Goal: Task Accomplishment & Management: Manage account settings

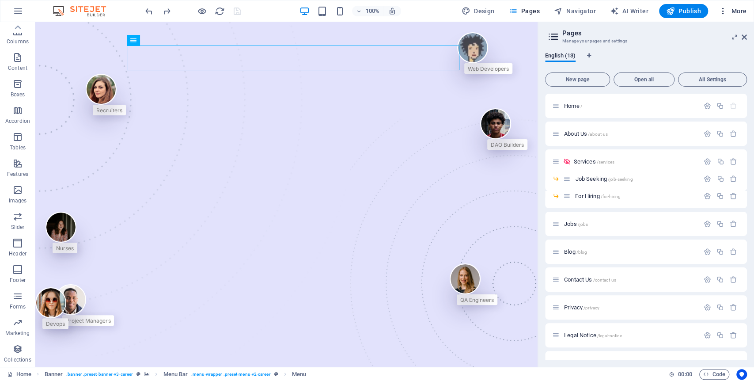
click at [725, 10] on icon "button" at bounding box center [723, 11] width 9 height 9
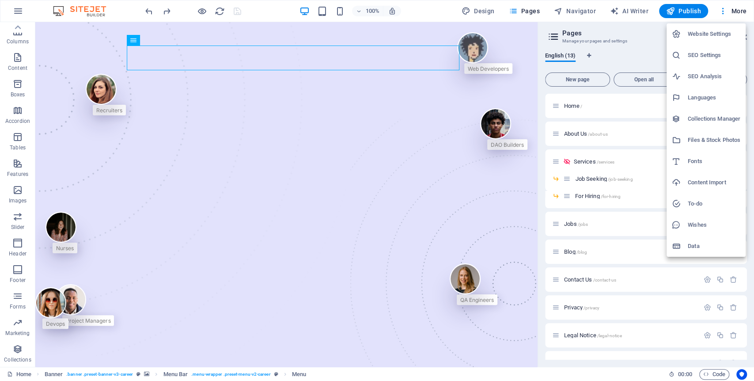
click at [202, 13] on div at bounding box center [377, 190] width 754 height 381
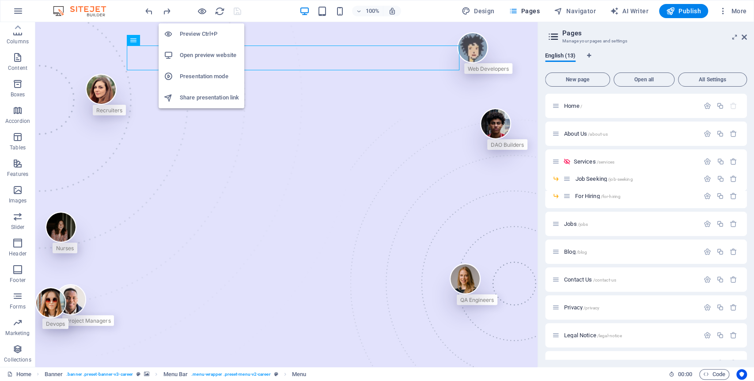
click at [215, 57] on h6 "Open preview website" at bounding box center [209, 55] width 59 height 11
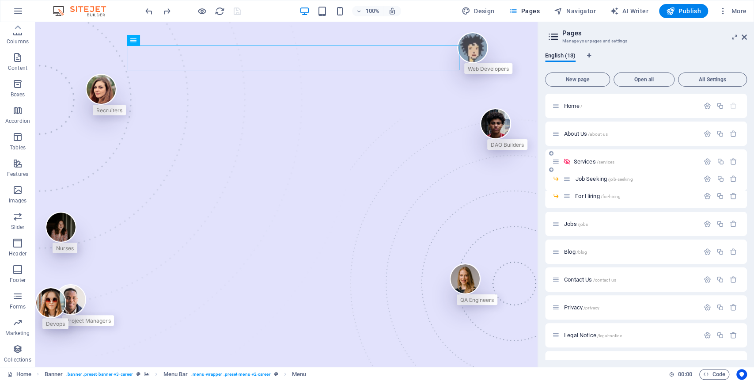
click at [555, 163] on icon at bounding box center [556, 162] width 8 height 8
click at [586, 134] on span "About Us /about-us" at bounding box center [586, 133] width 44 height 7
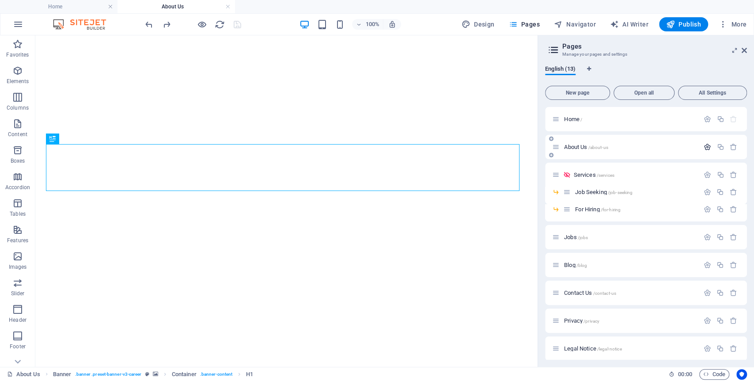
click at [704, 145] on icon "button" at bounding box center [708, 147] width 8 height 8
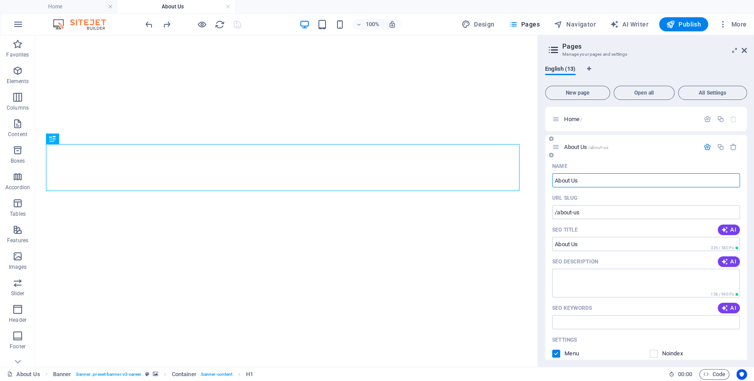
click at [628, 175] on input "About Us" at bounding box center [646, 180] width 188 height 14
click at [612, 182] on input "About Us" at bounding box center [646, 180] width 188 height 14
type input "Depart"
type input "/de"
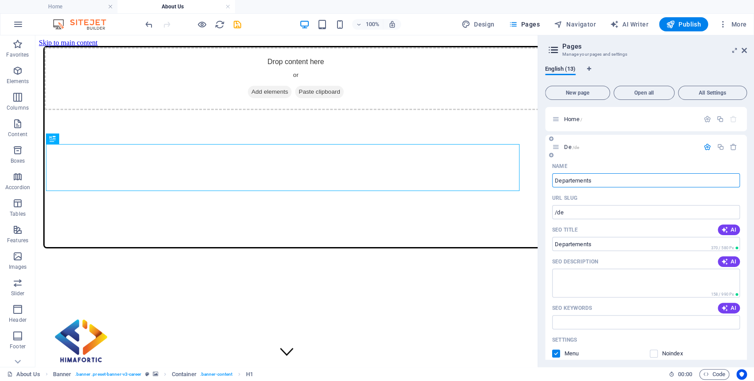
type input "Departements"
type input "/departements"
type input "Departements"
click at [731, 263] on span "AI" at bounding box center [729, 261] width 15 height 7
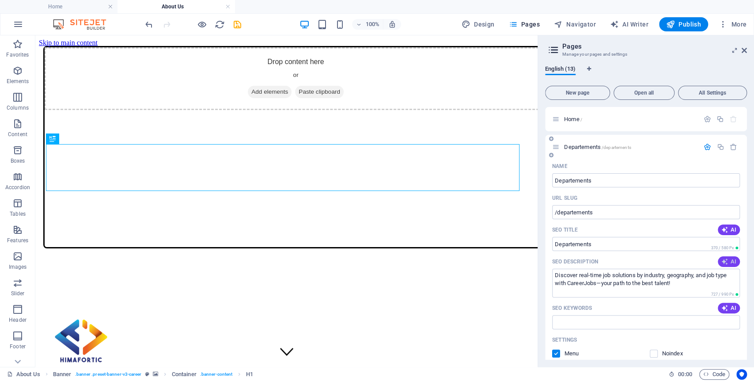
click at [728, 259] on span "AI" at bounding box center [729, 261] width 15 height 7
click at [725, 308] on icon "button" at bounding box center [725, 307] width 7 height 7
type textarea "Discover real-time job solutions by industry, geography, or job type. Tailored …"
click at [623, 183] on input "Departements" at bounding box center [646, 180] width 188 height 14
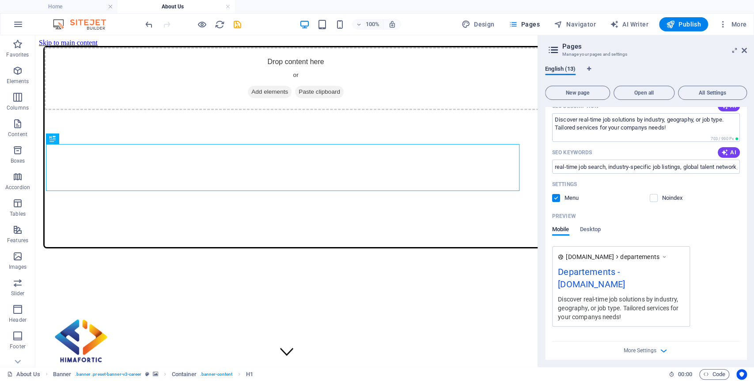
scroll to position [156, 0]
click at [707, 171] on input "real-time job search, industry-specific job listings, global talent network, ca…" at bounding box center [646, 167] width 188 height 14
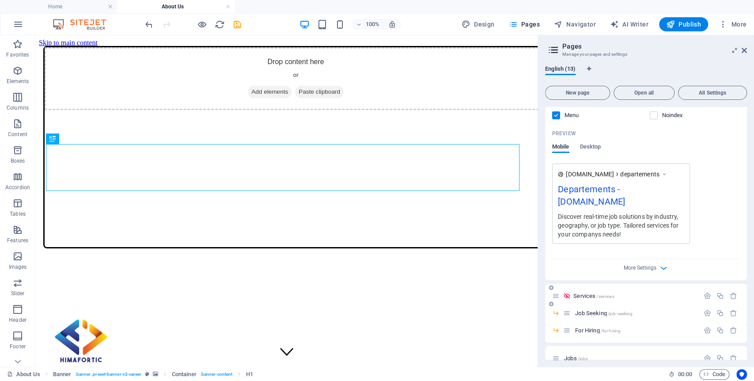
scroll to position [273, 0]
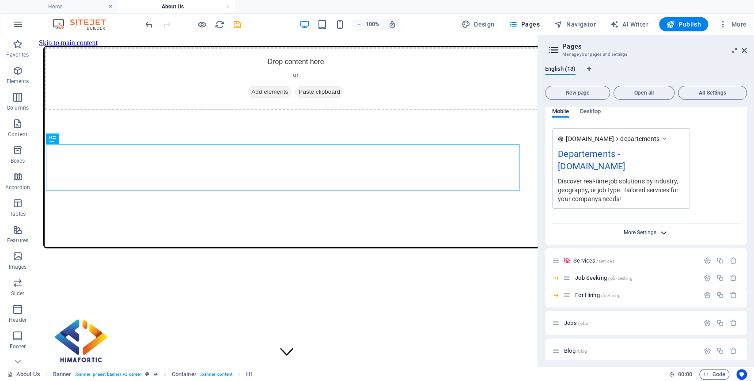
type input "departements, manajemen informatika, informatika, unesa, vokasi unesa, vokasi, …"
click at [642, 232] on span "More Settings" at bounding box center [640, 232] width 33 height 6
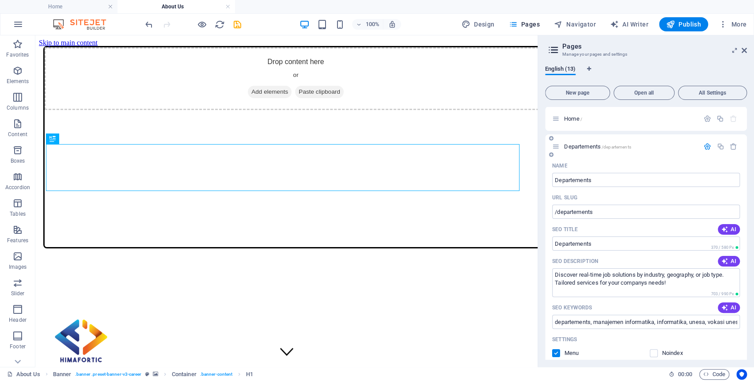
scroll to position [0, 0]
click at [240, 20] on icon "save" at bounding box center [237, 24] width 10 height 10
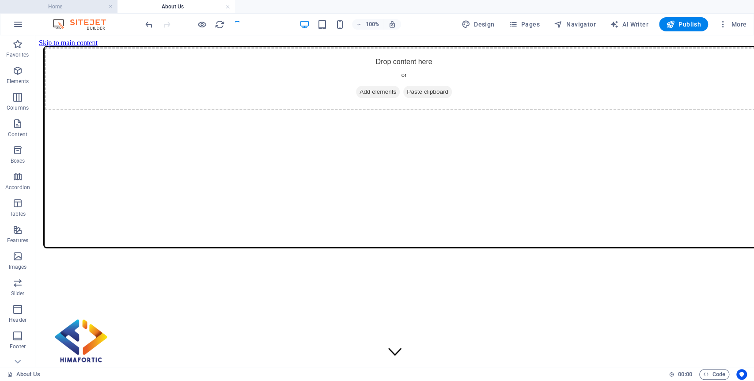
click at [76, 2] on h4 "Home" at bounding box center [59, 7] width 118 height 10
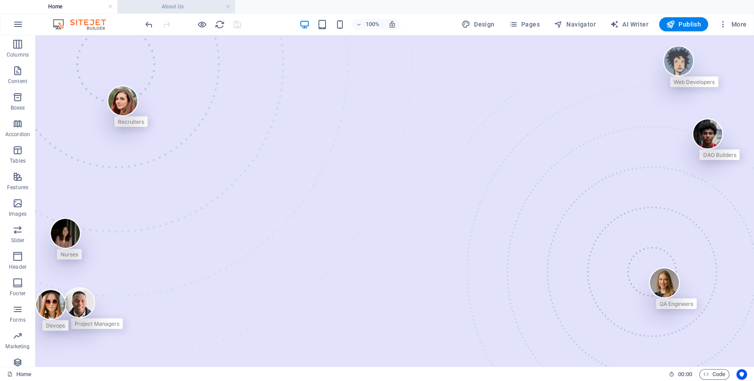
click at [175, 4] on h4 "About Us" at bounding box center [177, 7] width 118 height 10
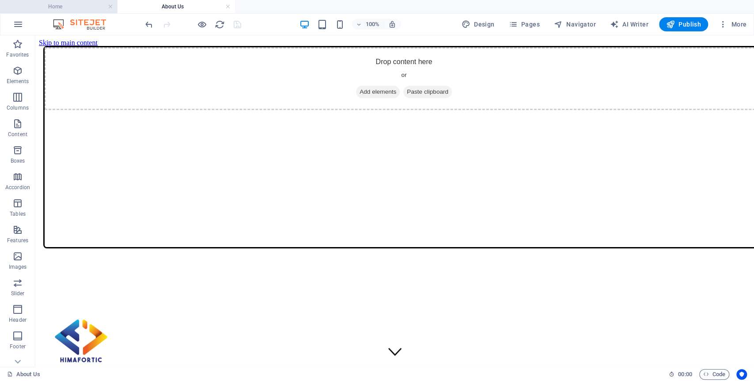
click at [83, 8] on h4 "Home" at bounding box center [59, 7] width 118 height 10
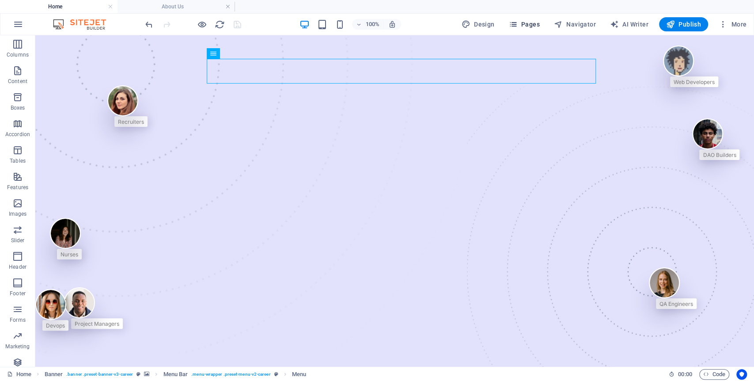
click at [523, 20] on span "Pages" at bounding box center [524, 24] width 31 height 9
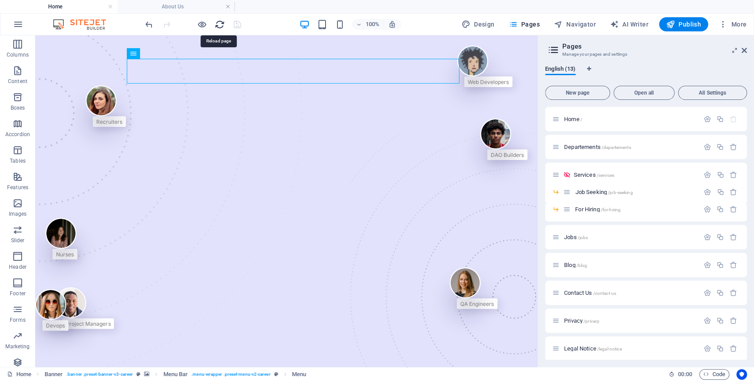
click at [218, 26] on icon "reload" at bounding box center [220, 24] width 10 height 10
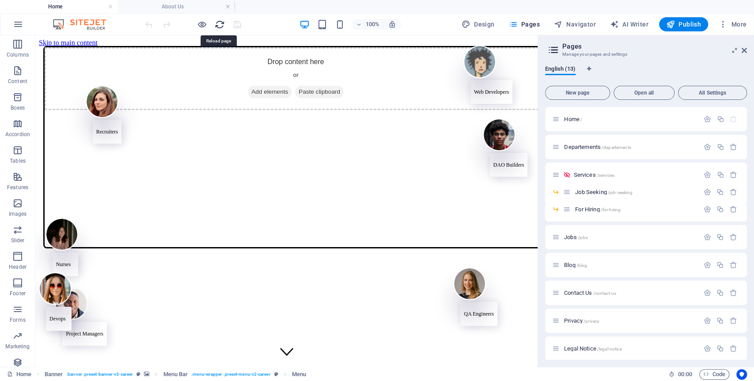
click at [218, 26] on icon "reload" at bounding box center [220, 24] width 10 height 10
click at [701, 144] on button "button" at bounding box center [707, 147] width 13 height 8
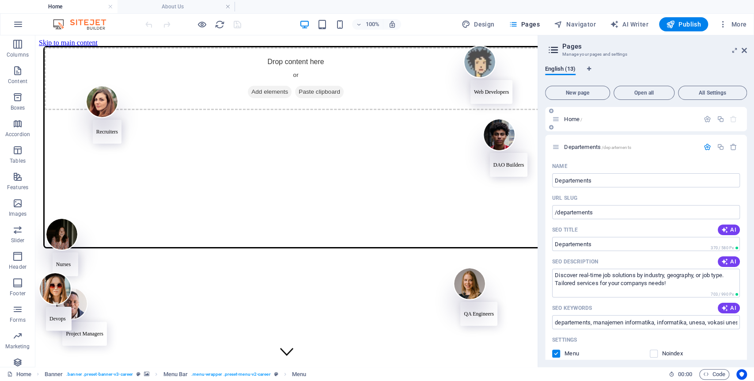
click at [609, 118] on p "Home /" at bounding box center [630, 119] width 133 height 6
click at [705, 120] on icon "button" at bounding box center [708, 119] width 8 height 8
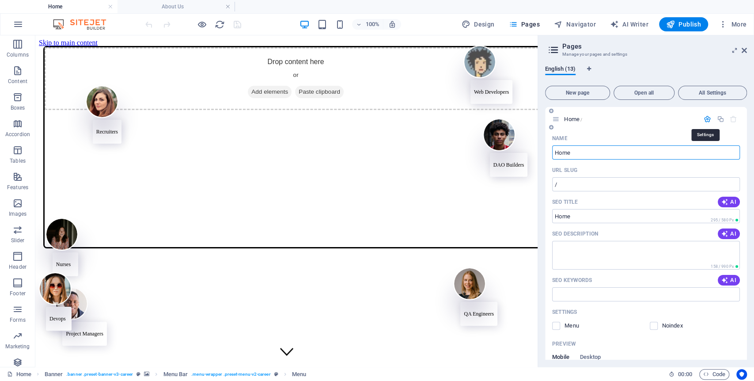
click at [705, 120] on icon "button" at bounding box center [708, 119] width 8 height 8
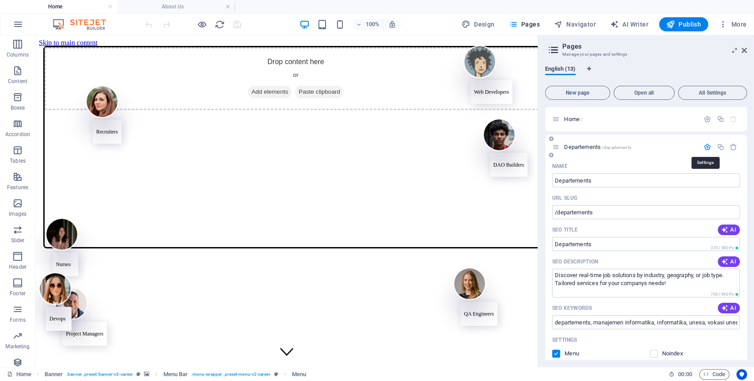
click at [708, 148] on icon "button" at bounding box center [708, 147] width 8 height 8
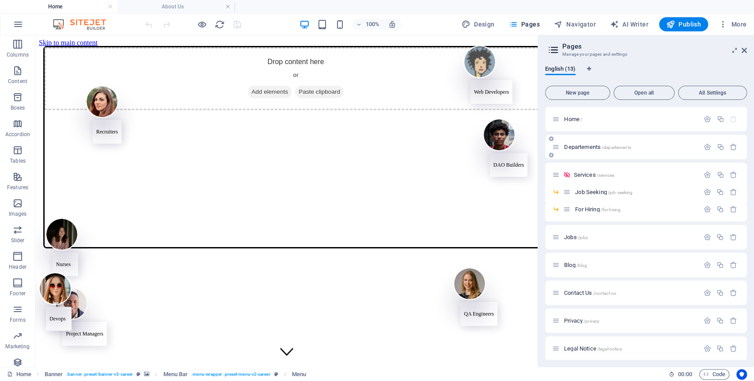
click at [553, 140] on icon at bounding box center [551, 138] width 4 height 5
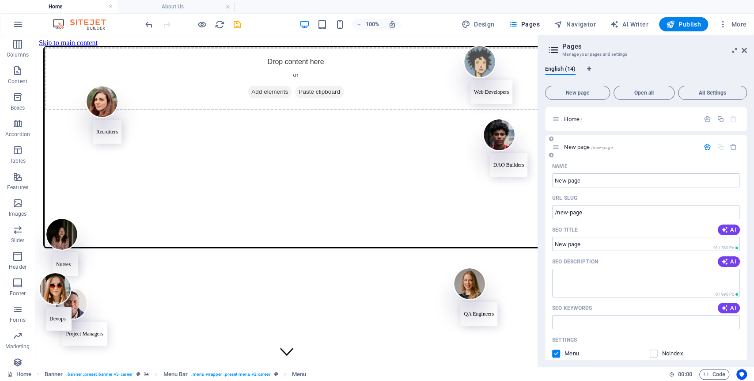
click at [704, 146] on icon "button" at bounding box center [708, 147] width 8 height 8
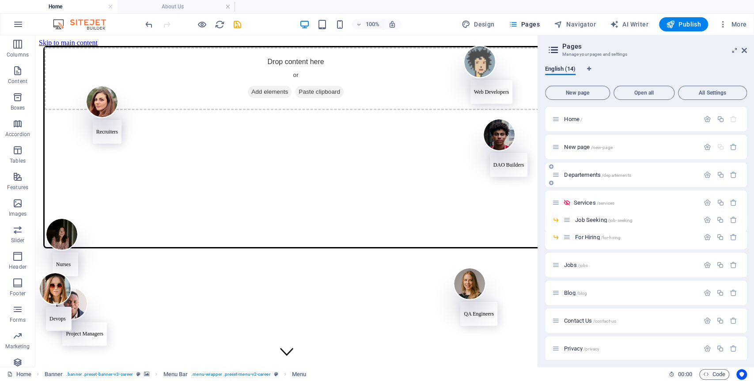
drag, startPoint x: 566, startPoint y: 148, endPoint x: 583, endPoint y: 175, distance: 31.9
click at [583, 175] on div "Home / New page /new-page Departements /departements Services /services Job See…" at bounding box center [646, 289] width 202 height 365
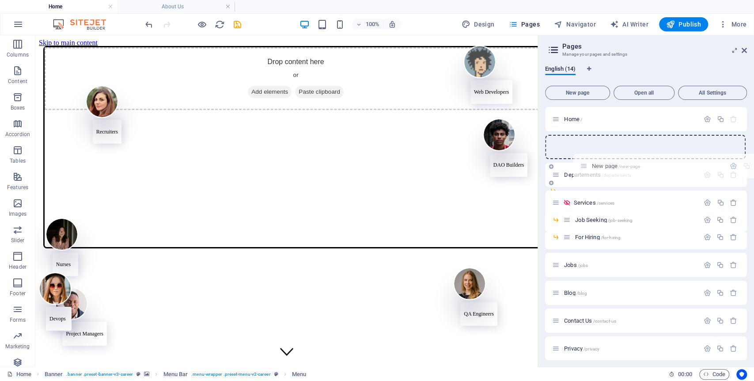
drag, startPoint x: 555, startPoint y: 149, endPoint x: 583, endPoint y: 170, distance: 35.1
click at [583, 171] on div "Home / New page /new-page Departements /departements Services /services Job See…" at bounding box center [646, 275] width 202 height 337
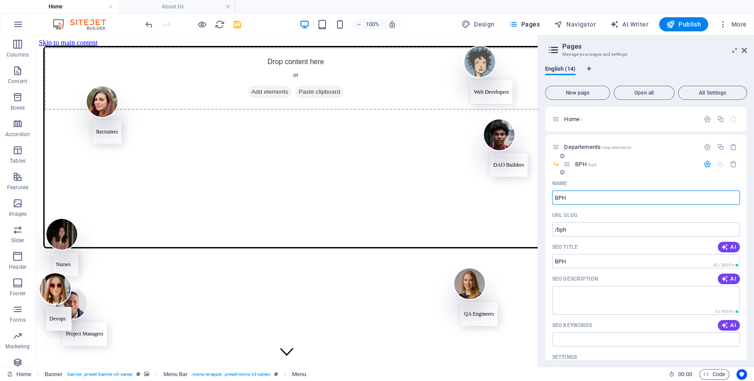
type input "BPH"
type input "/bph"
type input "BPH"
click at [622, 182] on div "Name" at bounding box center [646, 183] width 188 height 14
click at [705, 163] on icon "button" at bounding box center [708, 164] width 8 height 8
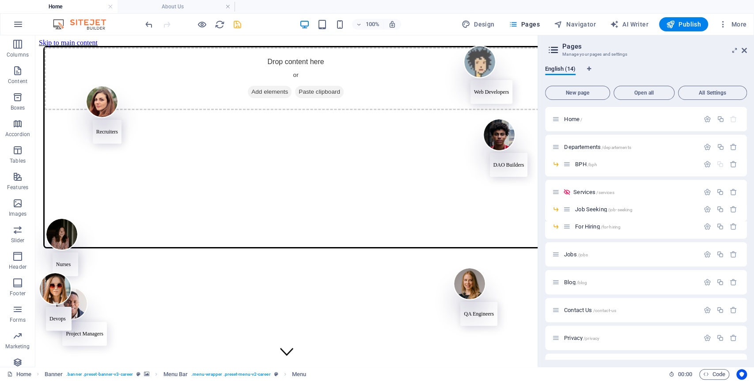
click at [236, 22] on icon "save" at bounding box center [237, 24] width 10 height 10
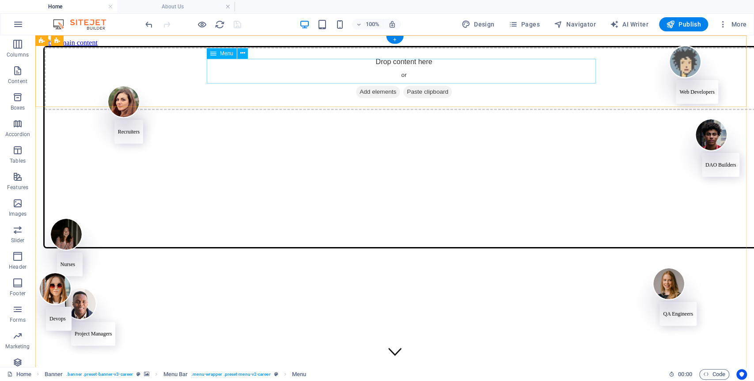
click at [220, 53] on span "Menu" at bounding box center [226, 53] width 13 height 5
click at [244, 53] on icon at bounding box center [242, 53] width 5 height 9
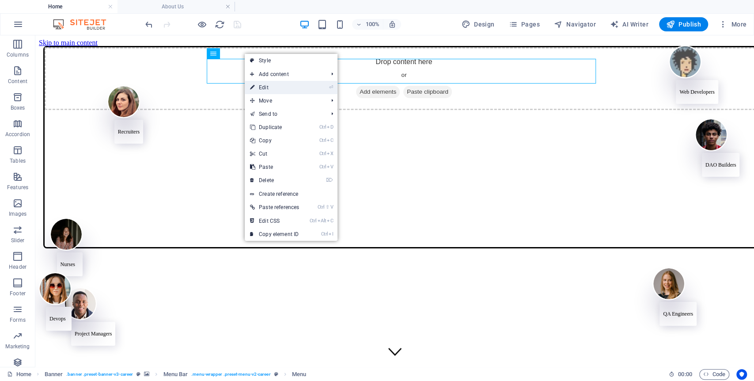
click at [299, 87] on link "⏎ Edit" at bounding box center [275, 87] width 60 height 13
select select "1"
select select
select select "4"
select select
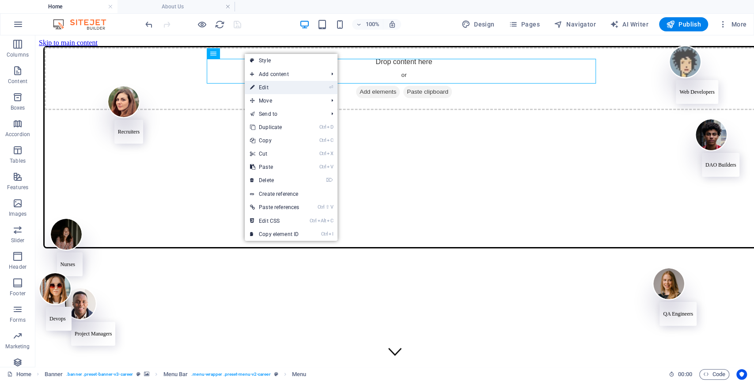
select select "5"
select select
select select "6"
select select
select select "7"
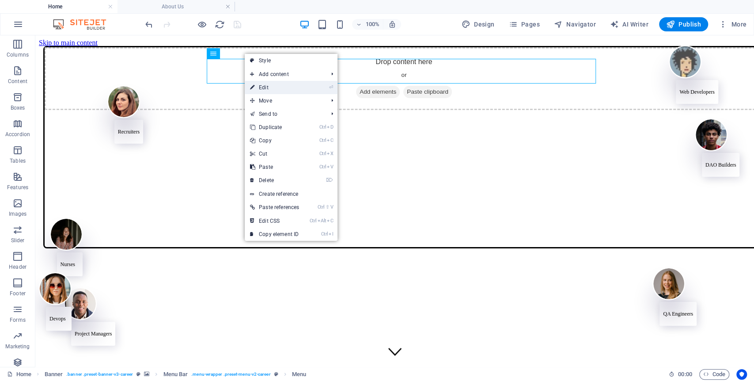
select select
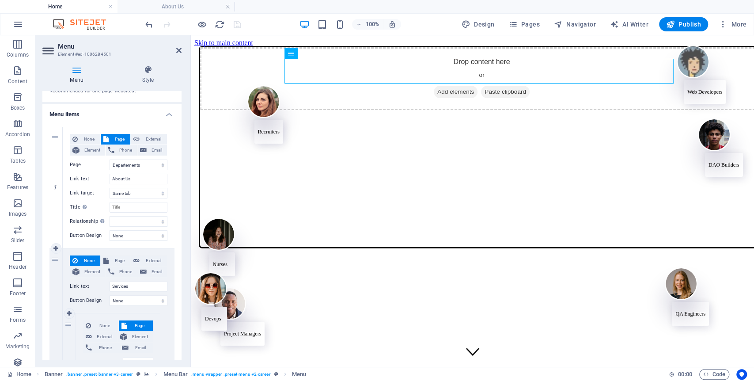
scroll to position [47, 0]
click at [142, 177] on input "About Us" at bounding box center [139, 180] width 58 height 11
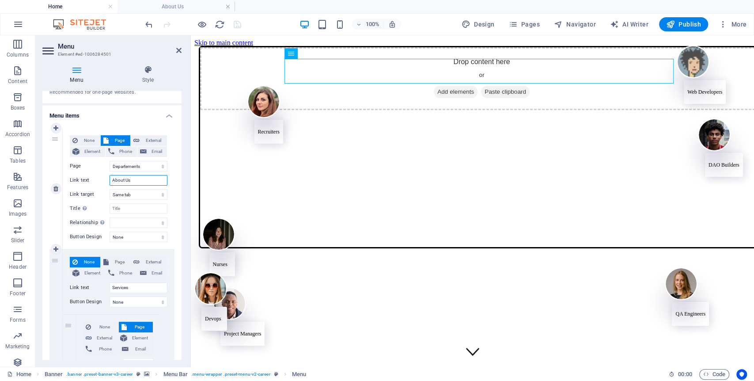
click at [142, 177] on input "About Us" at bounding box center [139, 180] width 58 height 11
type input "D"
select select
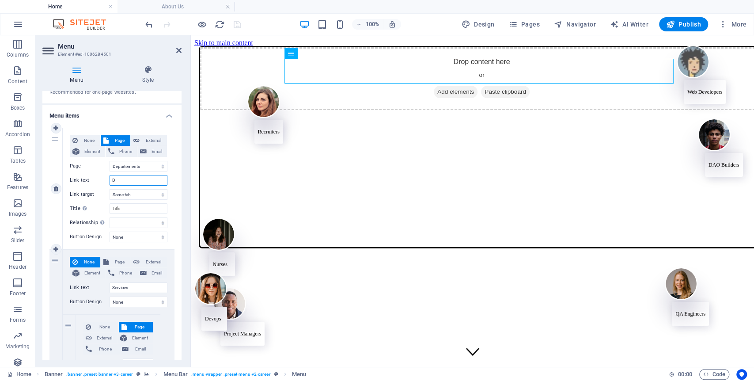
select select
type input "De"
select select
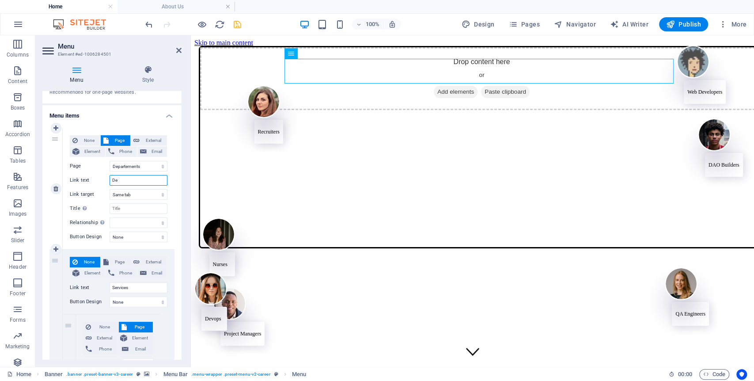
select select
type input "[DEMOGRAPHIC_DATA]"
select select
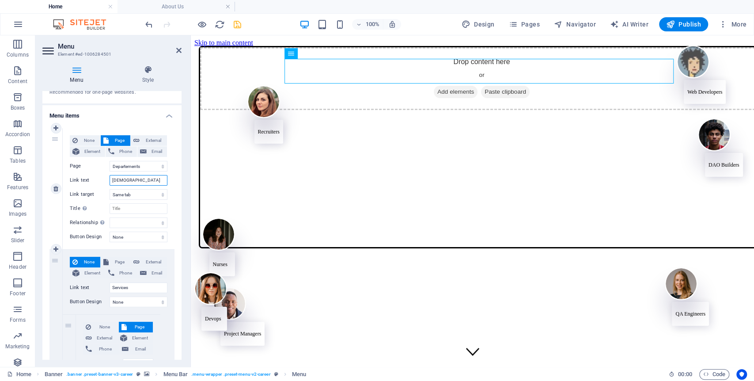
select select
type input "Dep"
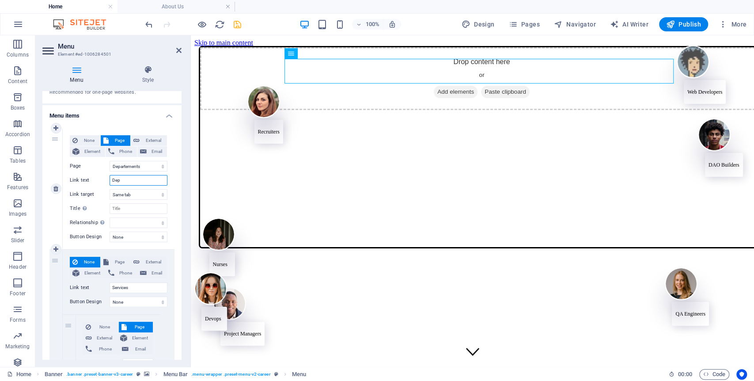
select select
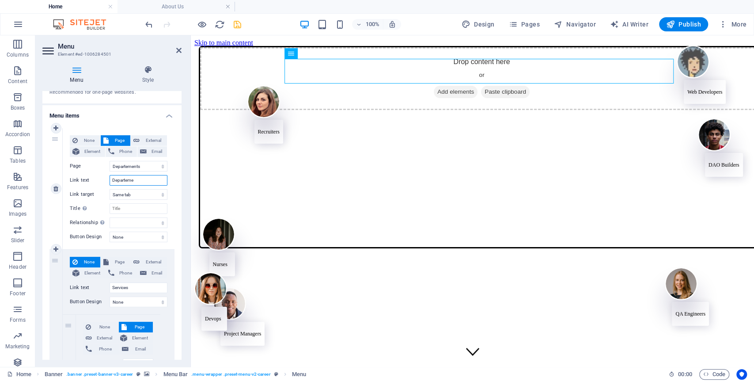
type input "Departemen"
select select
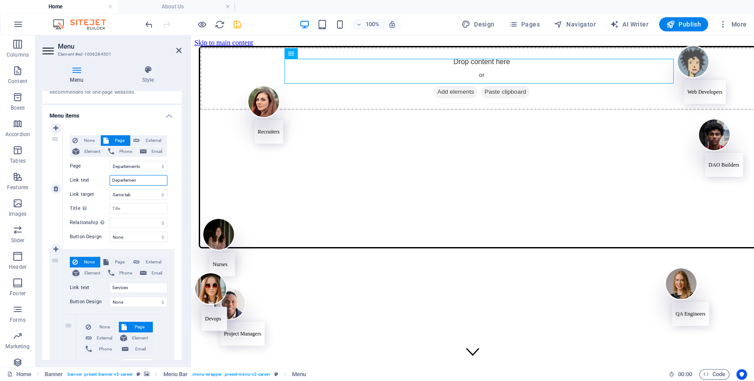
select select
type input "Departements"
select select
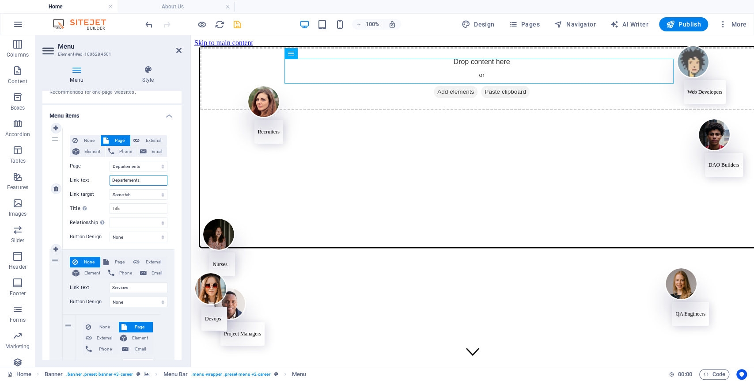
select select
type input "Departements"
click at [139, 237] on select "None Default Primary Secondary" at bounding box center [139, 237] width 58 height 11
select select "primary"
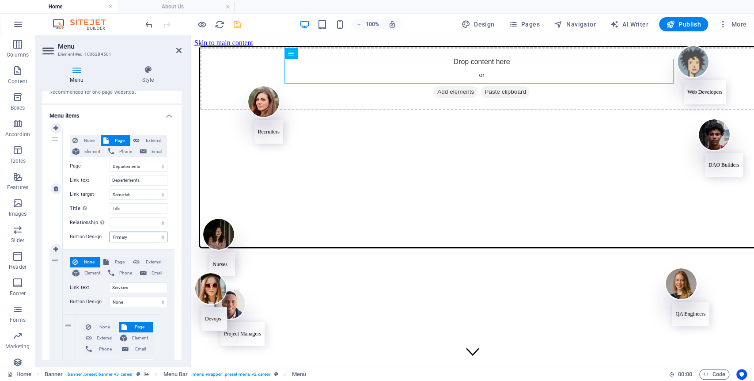
click at [110, 232] on select "None Default Primary Secondary" at bounding box center [139, 237] width 58 height 11
select select
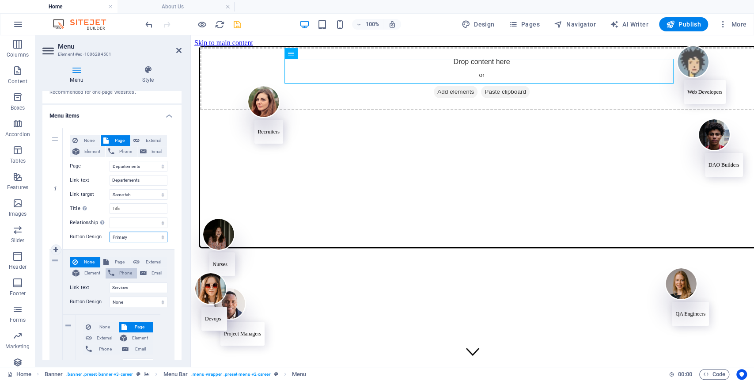
select select
click at [132, 232] on select "None Default Primary Secondary" at bounding box center [139, 237] width 58 height 11
select select "secondary"
click at [110, 232] on select "None Default Primary Secondary" at bounding box center [139, 237] width 58 height 11
select select
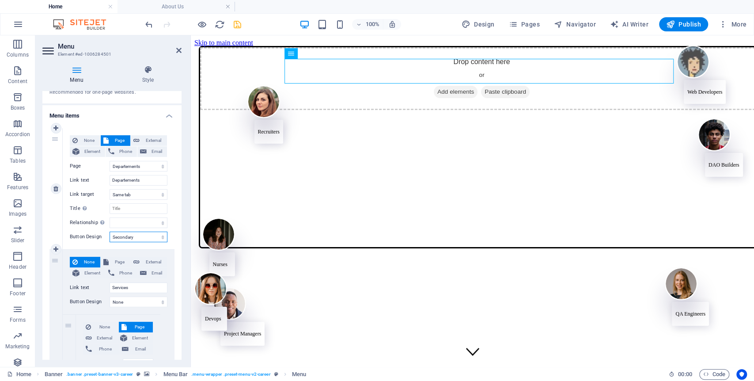
select select
click at [144, 233] on select "None Default Primary Secondary" at bounding box center [139, 237] width 58 height 11
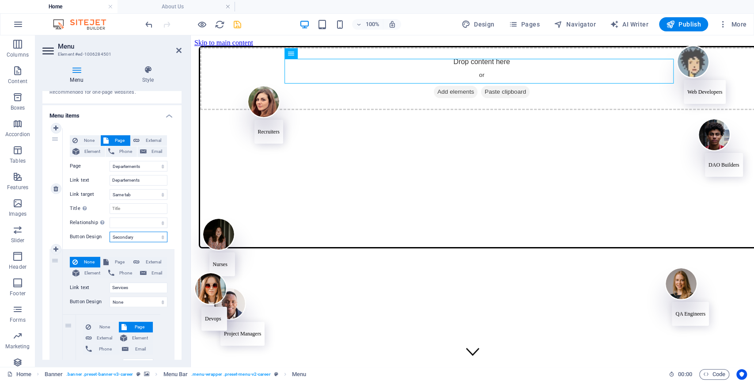
select select "default"
click at [110, 232] on select "None Default Primary Secondary" at bounding box center [139, 237] width 58 height 11
select select
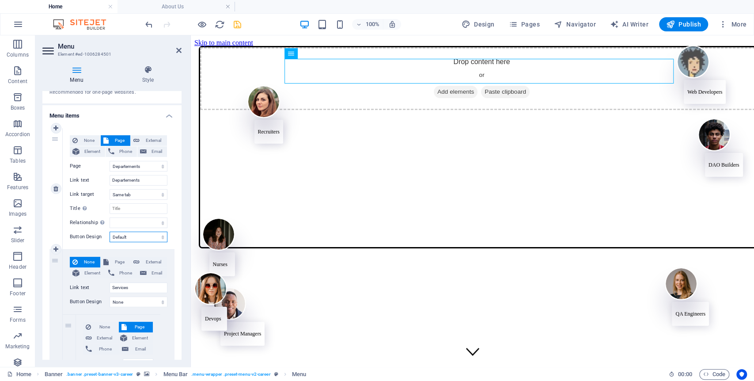
select select
click at [140, 241] on select "None Default Primary Secondary" at bounding box center [139, 237] width 58 height 11
click at [135, 236] on select "None Default Primary Secondary" at bounding box center [139, 237] width 58 height 11
drag, startPoint x: 134, startPoint y: 238, endPoint x: 131, endPoint y: 241, distance: 4.7
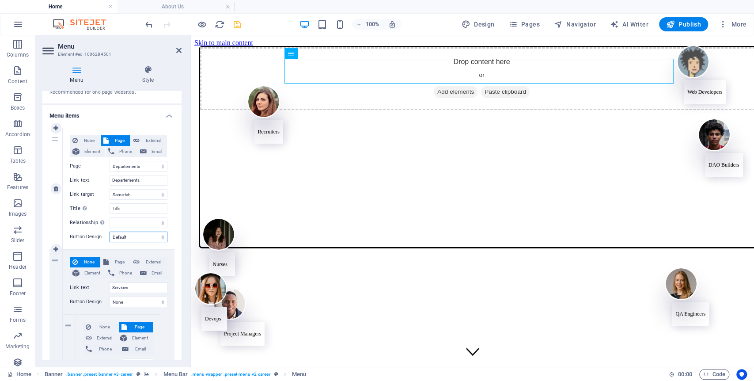
click at [134, 238] on select "None Default Primary Secondary" at bounding box center [139, 237] width 58 height 11
select select
click at [110, 232] on select "None Default Primary Secondary" at bounding box center [139, 237] width 58 height 11
select select
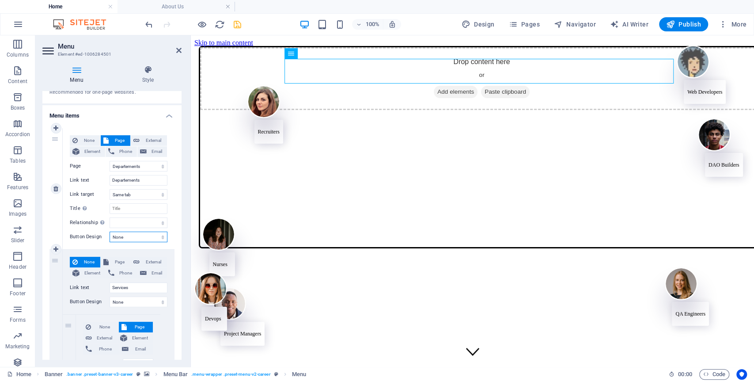
select select
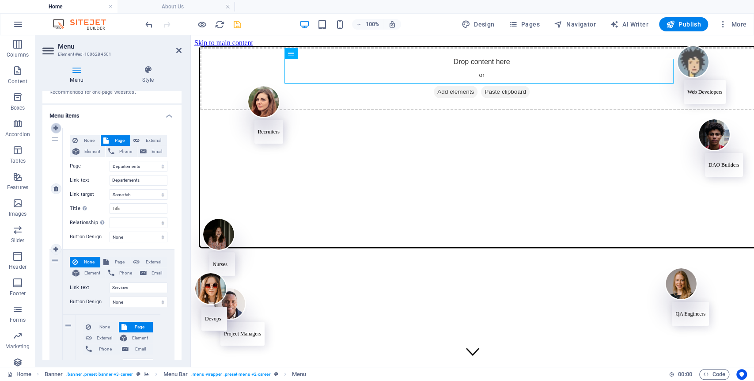
click at [56, 123] on link at bounding box center [56, 128] width 11 height 11
select select
select select "1"
type input "Departements"
select select
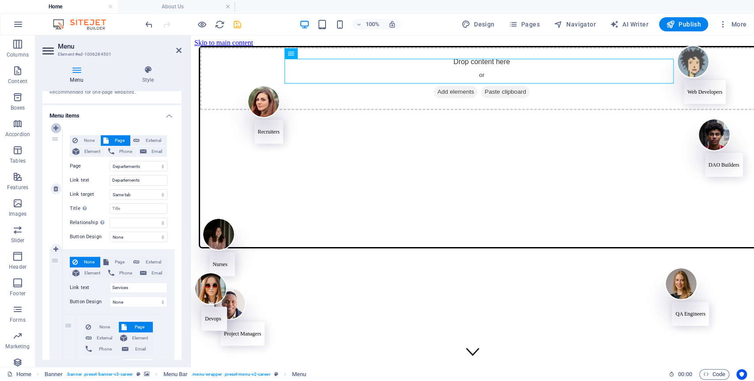
type input "Services"
select select "6"
type input "Jobs"
select select
select select "7"
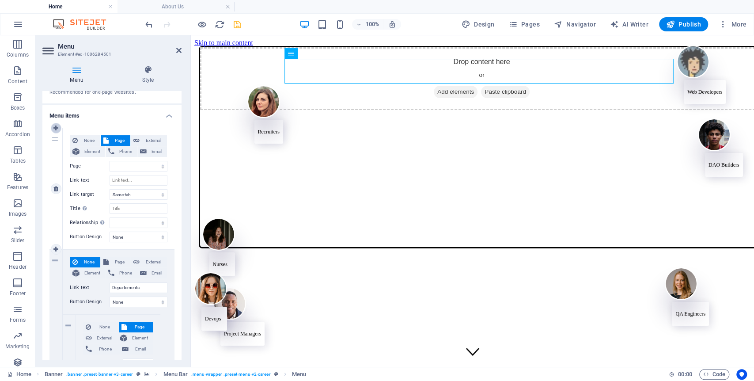
select select
select select "4"
select select
select select "5"
select select
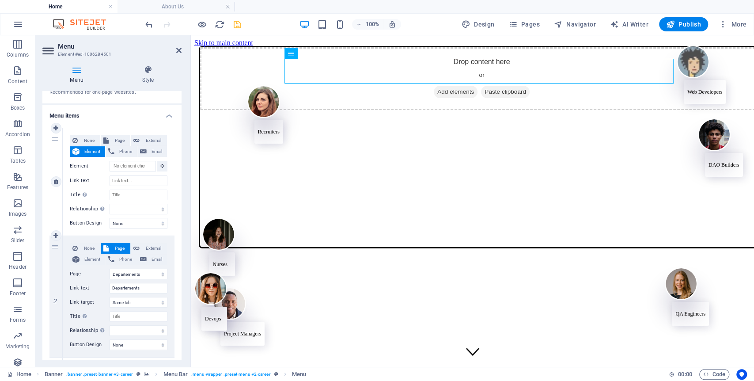
click at [141, 186] on div "None Page External Element Phone Email Page Home Departements -- BPH Services -…" at bounding box center [119, 174] width 98 height 79
click at [138, 190] on input "Title Additional link description, should not be the same as the link text. The…" at bounding box center [139, 195] width 58 height 11
type input "Hom"
select select
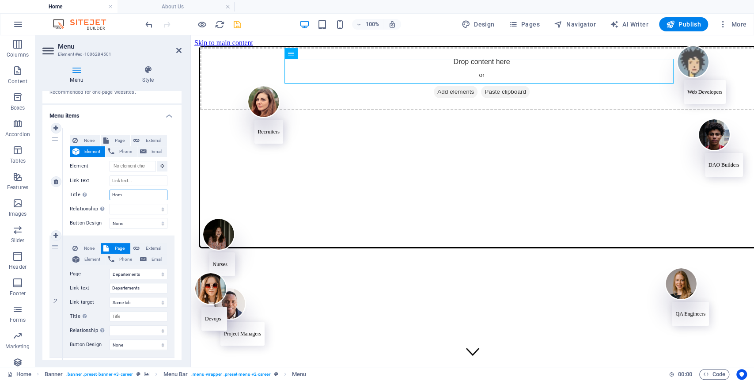
select select
type input "Home"
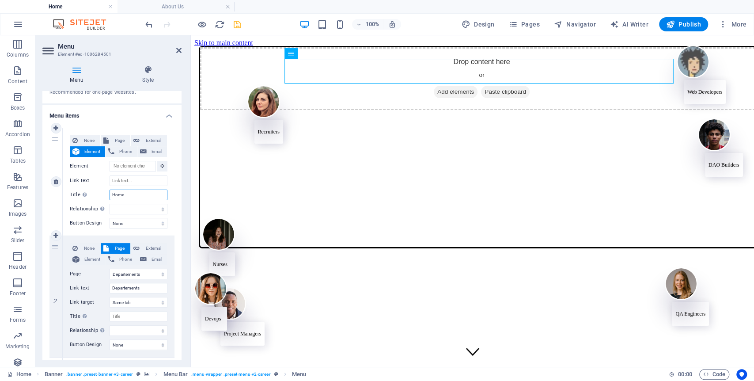
select select
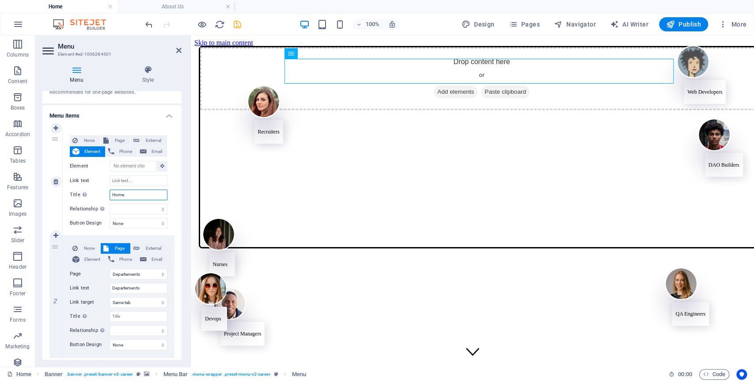
select select
type input "Home"
click at [128, 175] on div "None Page External Element Phone Email Page Home Departements -- BPH Services -…" at bounding box center [119, 174] width 98 height 79
click at [134, 167] on input "Element" at bounding box center [133, 166] width 46 height 11
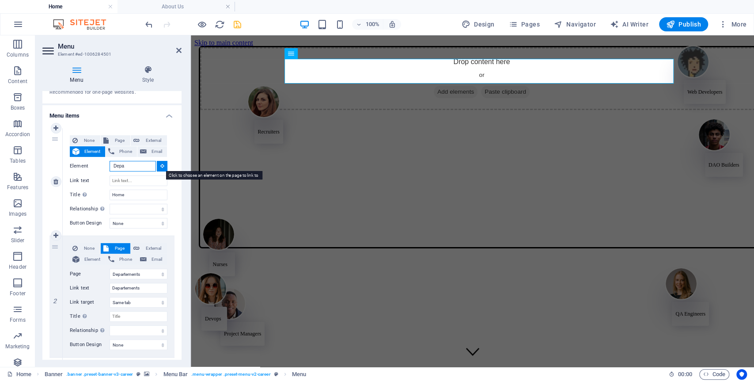
type input "Depa"
click at [160, 165] on icon at bounding box center [162, 165] width 4 height 4
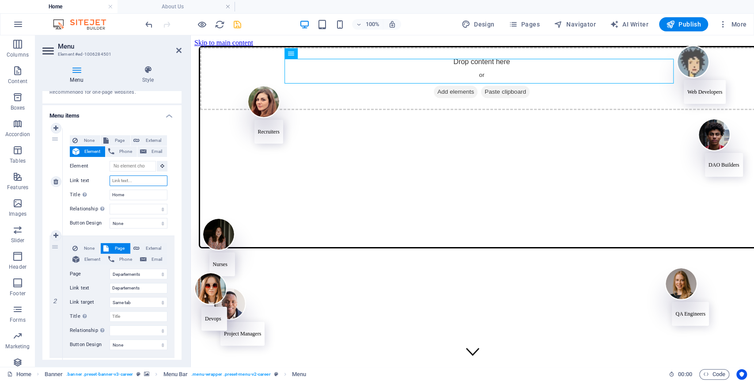
click at [130, 180] on input "Link text" at bounding box center [139, 180] width 58 height 11
type input "Home"
select select
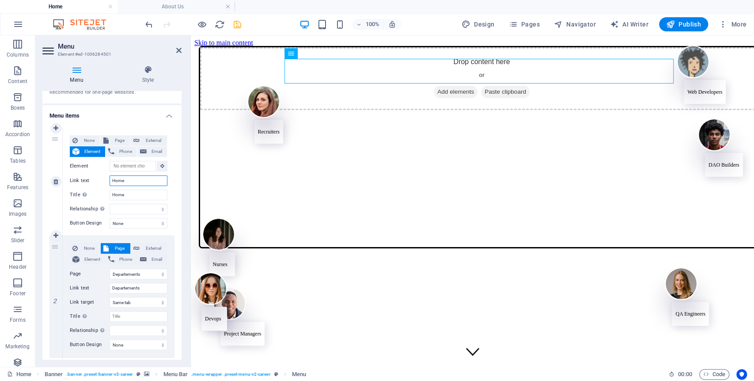
select select
type input "Home"
click at [57, 246] on div "2" at bounding box center [55, 296] width 13 height 121
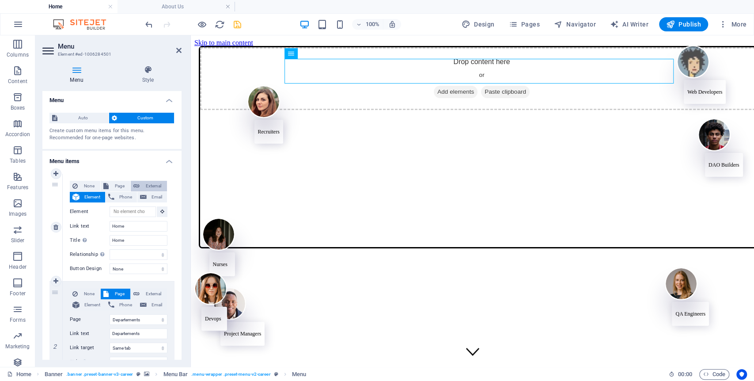
scroll to position [0, 0]
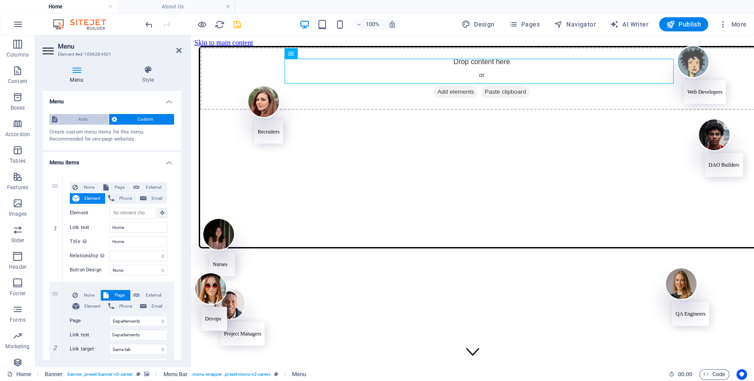
click at [95, 122] on span "Auto" at bounding box center [83, 119] width 46 height 11
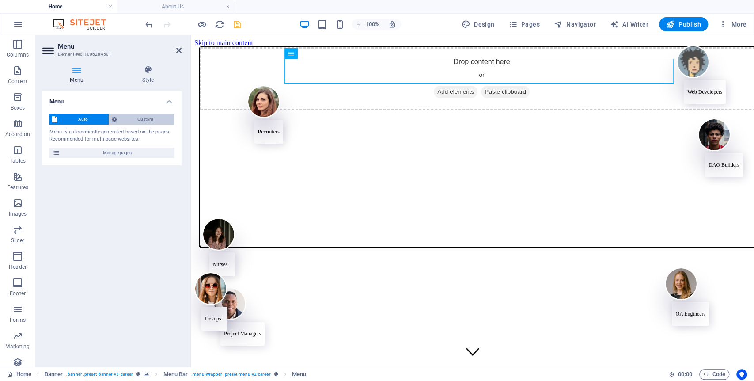
click at [135, 122] on span "Custom" at bounding box center [146, 119] width 52 height 11
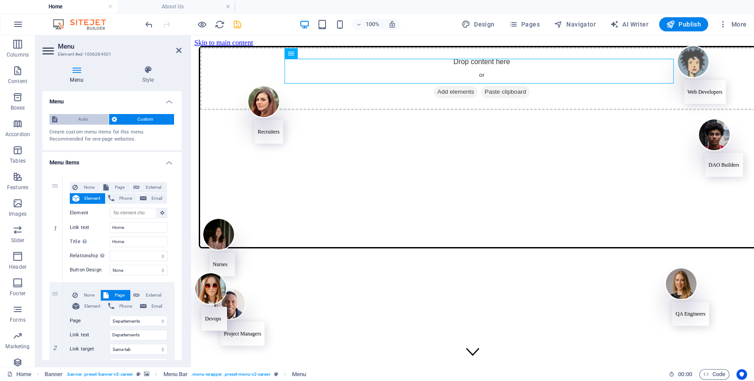
click at [95, 118] on span "Auto" at bounding box center [83, 119] width 46 height 11
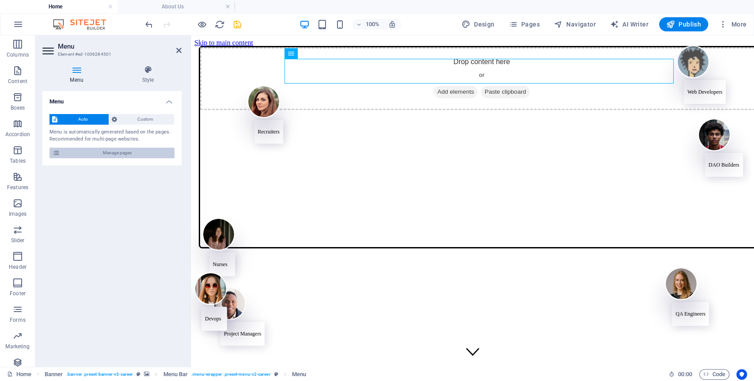
click at [108, 151] on span "Manage pages" at bounding box center [117, 153] width 109 height 11
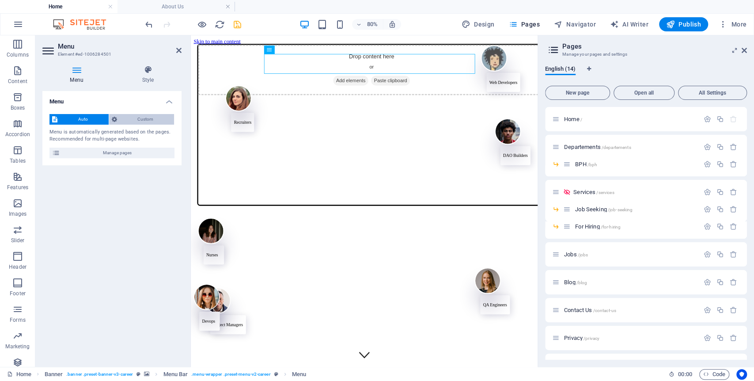
click at [152, 122] on span "Custom" at bounding box center [146, 119] width 52 height 11
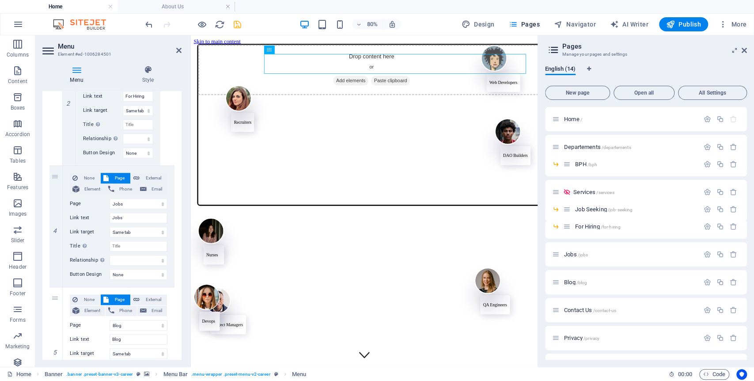
scroll to position [642, 0]
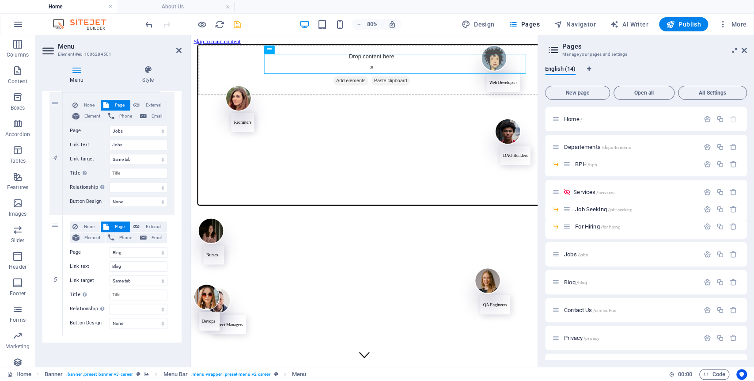
click at [748, 53] on aside "Pages Manage your pages and settings English (14) New page Open all All Setting…" at bounding box center [646, 200] width 216 height 331
click at [745, 48] on icon at bounding box center [744, 50] width 5 height 7
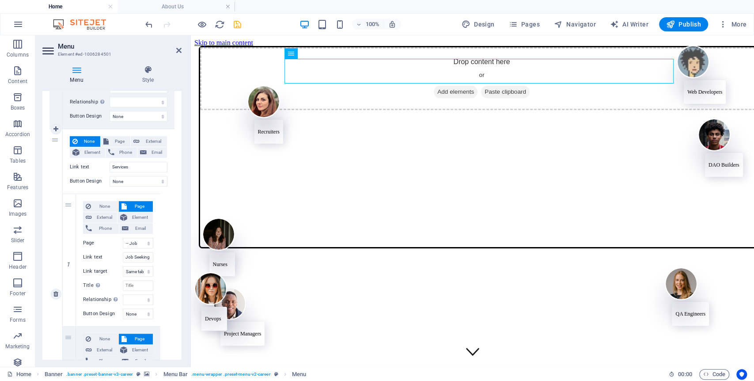
scroll to position [286, 0]
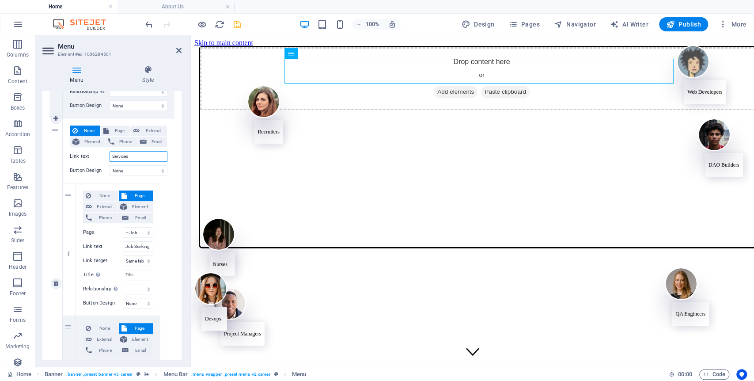
click at [134, 153] on input "Services" at bounding box center [139, 156] width 58 height 11
type input "Hist"
select select
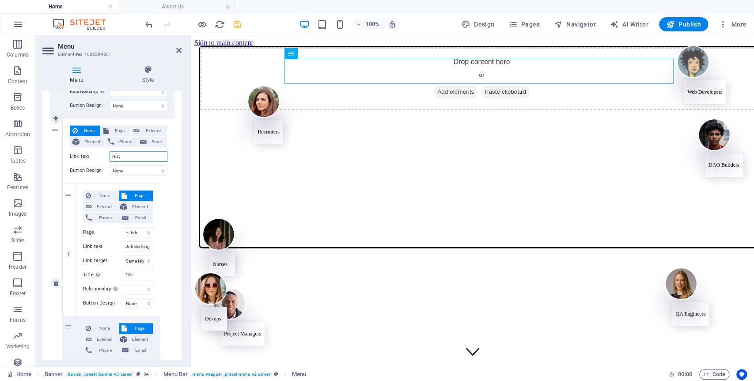
select select
type input "History"
select select
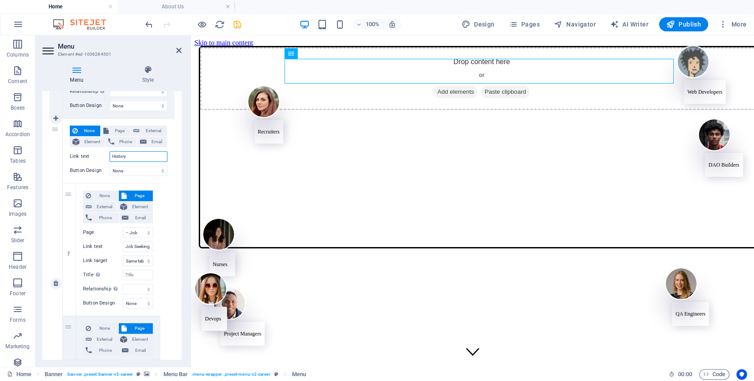
select select
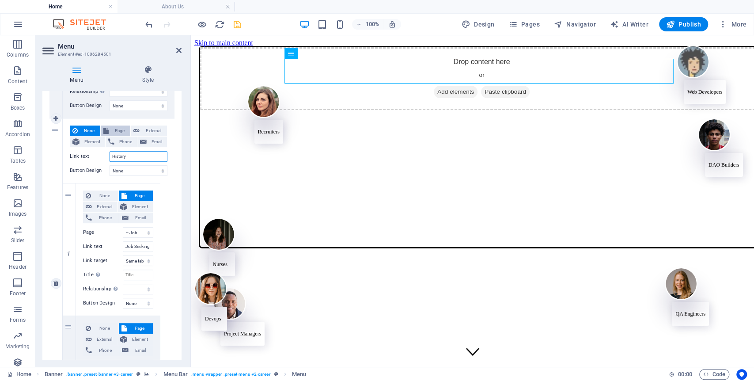
type input "History"
click at [119, 129] on span "Page" at bounding box center [119, 130] width 16 height 11
select select
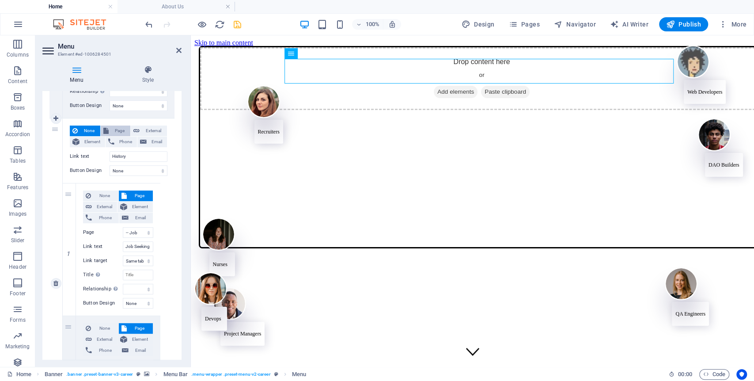
select select
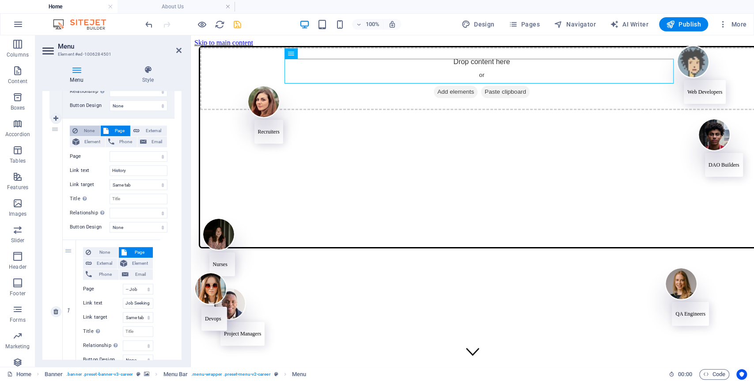
click at [87, 128] on span "None" at bounding box center [88, 130] width 17 height 11
select select
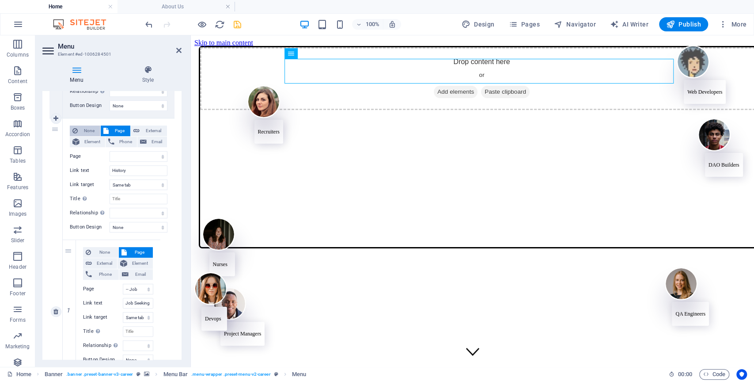
select select
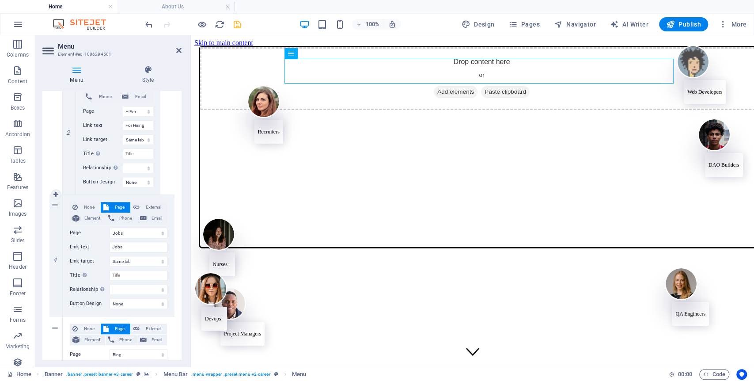
scroll to position [554, 0]
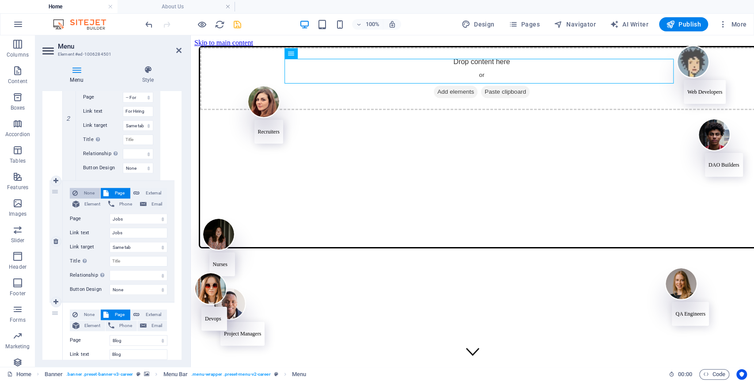
click at [88, 194] on span "None" at bounding box center [88, 193] width 17 height 11
select select
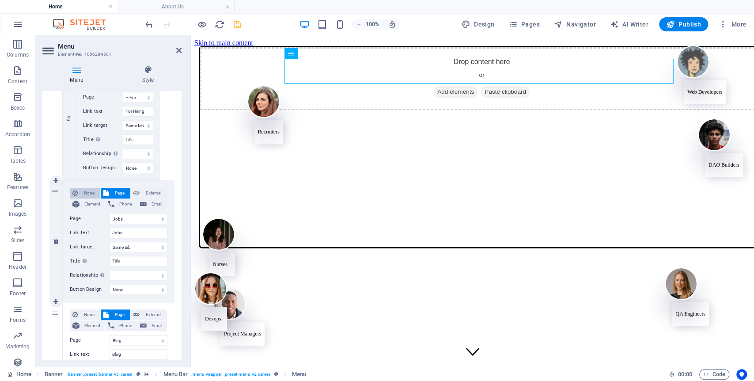
select select
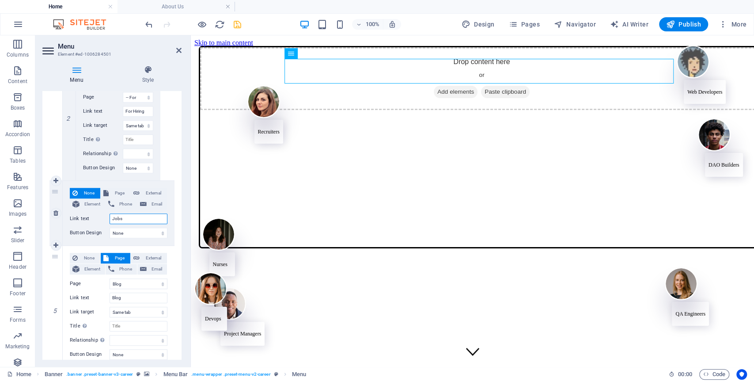
click at [139, 219] on input "Jobs" at bounding box center [139, 218] width 58 height 11
type input "Ar"
select select
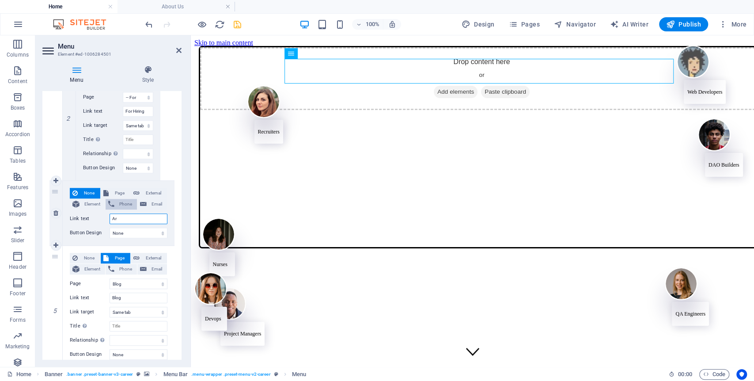
select select
type input "Ar"
click at [115, 194] on span "Page" at bounding box center [119, 193] width 16 height 11
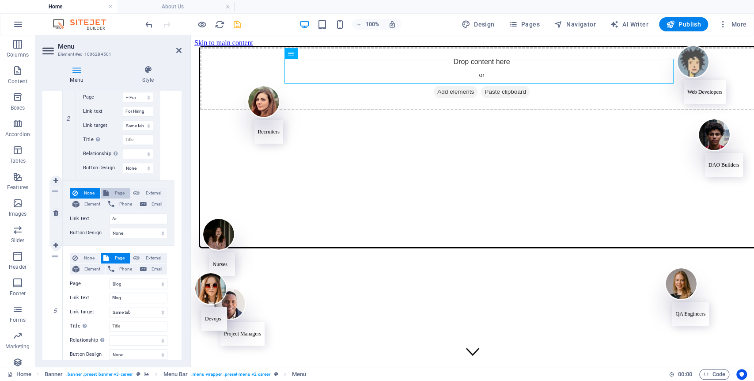
select select
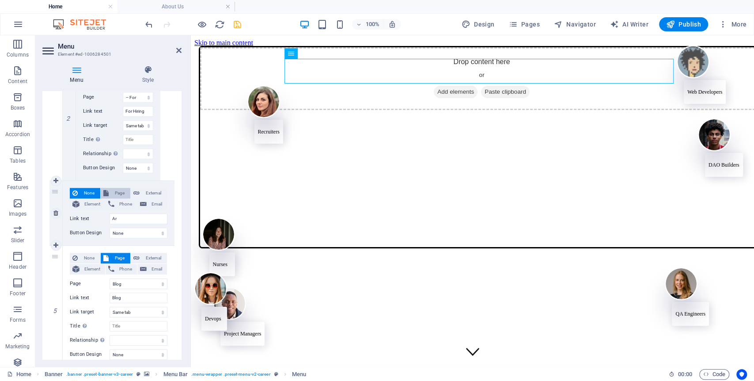
select select
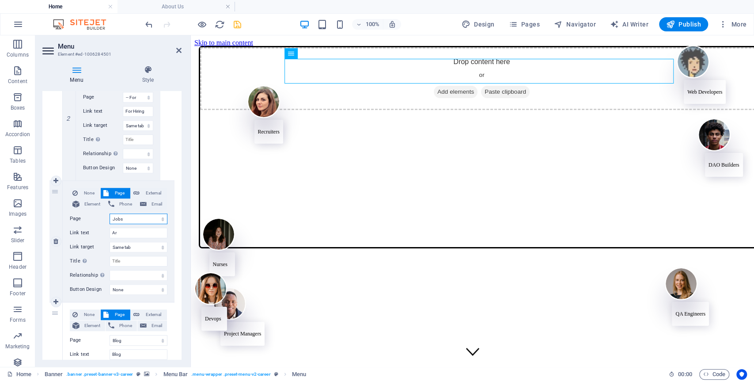
click at [131, 216] on select "Home Departements -- BPH Services -- Job Seeking -- For Hiring Jobs Blog Contac…" at bounding box center [139, 218] width 58 height 11
click at [137, 215] on select "Home Departements -- BPH Services -- Job Seeking -- For Hiring Jobs Blog Contac…" at bounding box center [139, 218] width 58 height 11
click at [124, 230] on input "Ar" at bounding box center [139, 233] width 58 height 11
type input "Article"
select select
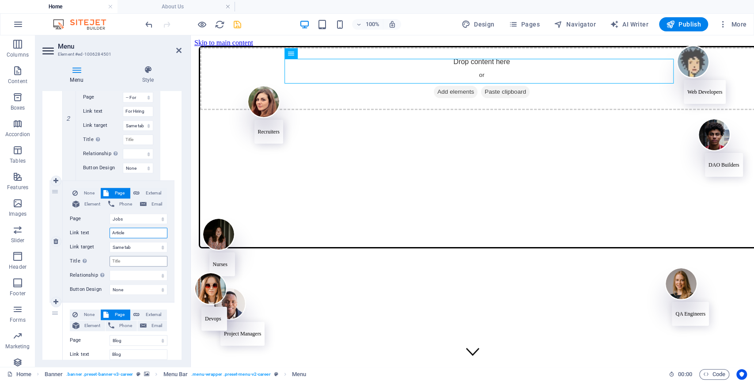
select select
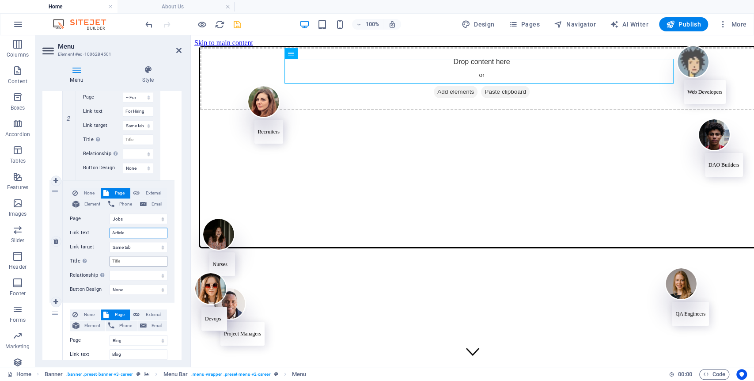
type input "Article"
click at [141, 262] on input "Title Additional link description, should not be the same as the link text. The…" at bounding box center [139, 261] width 58 height 11
type input "Article"
select select
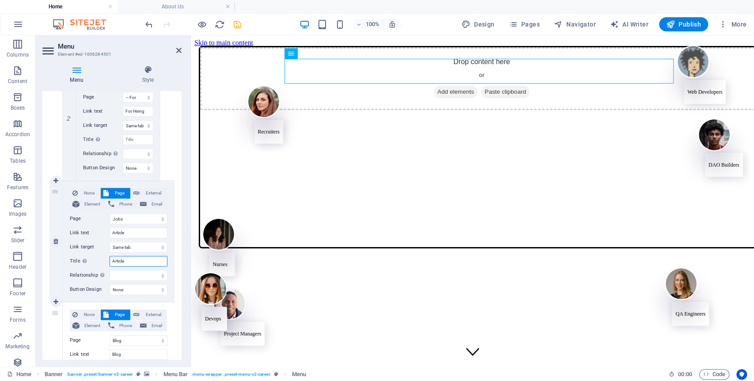
select select
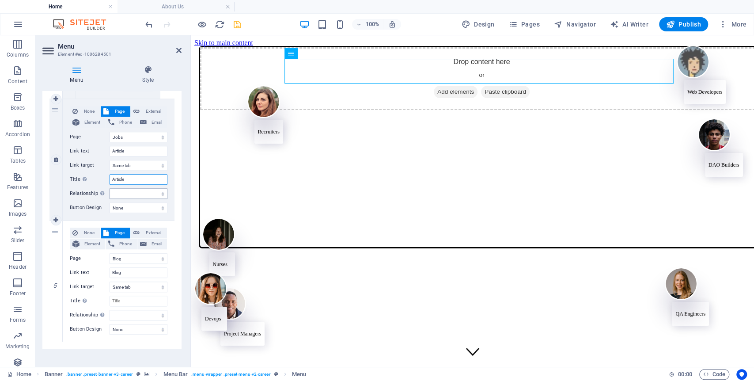
scroll to position [642, 0]
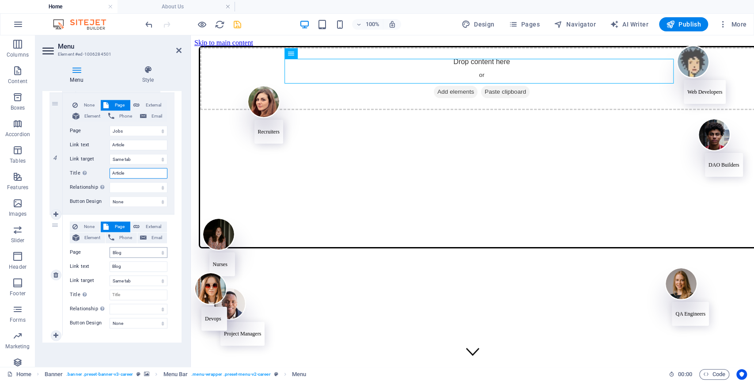
type input "Article"
click at [138, 252] on select "Home Departements -- BPH Services -- Job Seeking -- For Hiring Jobs Blog Contac…" at bounding box center [139, 252] width 58 height 11
click at [131, 264] on input "Blog" at bounding box center [139, 266] width 58 height 11
type input "Merch"
select select
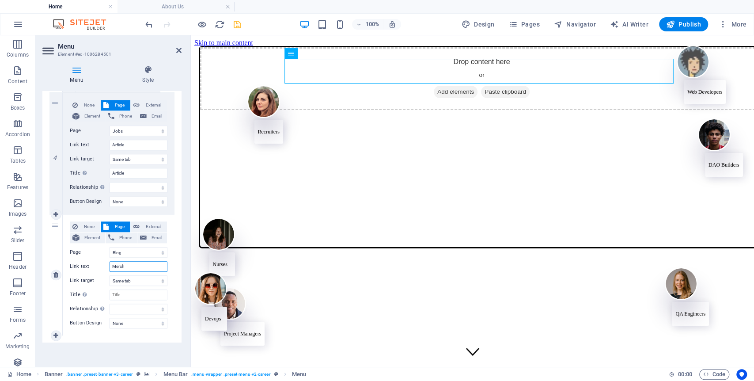
select select
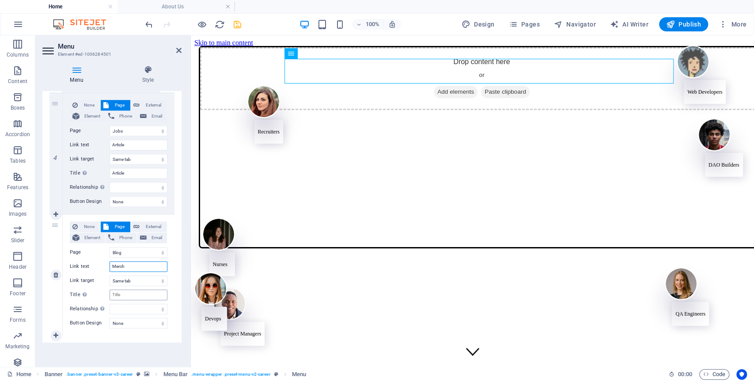
type input "Merch"
click at [148, 294] on input "Title Additional link description, should not be the same as the link text. The…" at bounding box center [139, 294] width 58 height 11
type input "Merch"
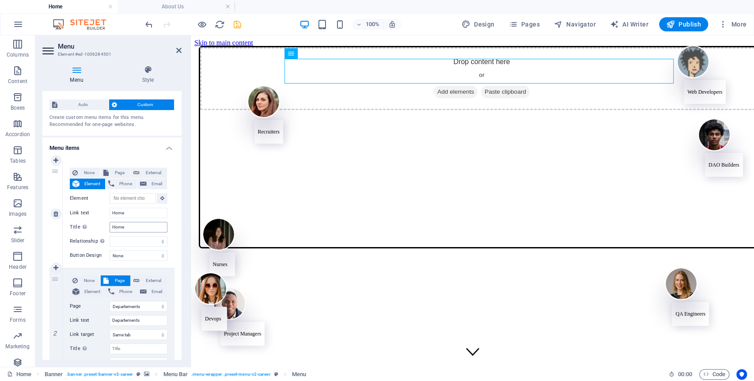
scroll to position [18, 0]
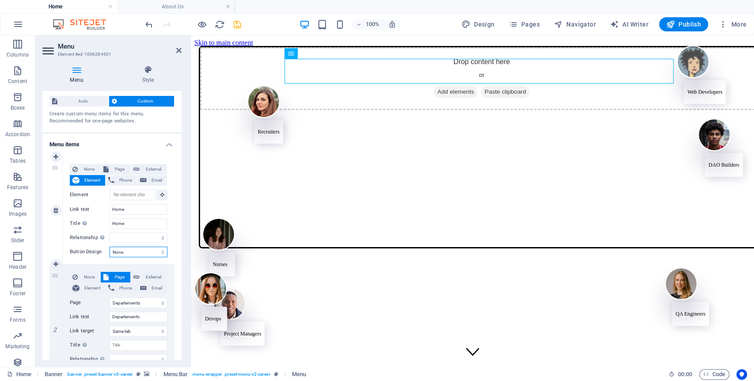
click at [138, 252] on select "None Default Primary Secondary" at bounding box center [139, 252] width 58 height 11
click at [110, 247] on select "None Default Primary Secondary" at bounding box center [139, 252] width 58 height 11
click at [145, 248] on select "None Default Primary Secondary" at bounding box center [139, 252] width 58 height 11
click at [110, 247] on select "None Default Primary Secondary" at bounding box center [139, 252] width 58 height 11
click at [138, 251] on select "None Default Primary Secondary" at bounding box center [139, 252] width 58 height 11
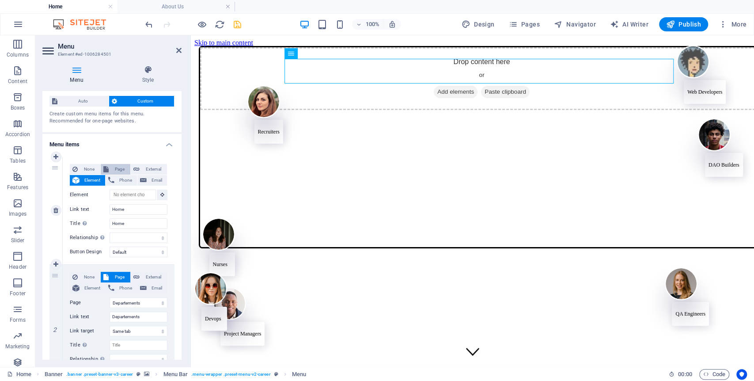
click at [104, 169] on icon at bounding box center [105, 169] width 5 height 11
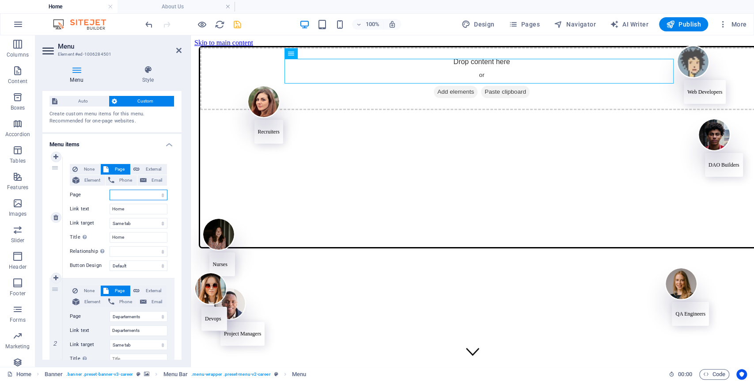
click at [123, 195] on select "Home Departements -- BPH Services -- Job Seeking -- For Hiring Jobs Blog Contac…" at bounding box center [139, 195] width 58 height 11
click at [110, 190] on select "Home Departements -- BPH Services -- Job Seeking -- For Hiring Jobs Blog Contac…" at bounding box center [139, 195] width 58 height 11
click at [239, 26] on icon "save" at bounding box center [237, 24] width 10 height 10
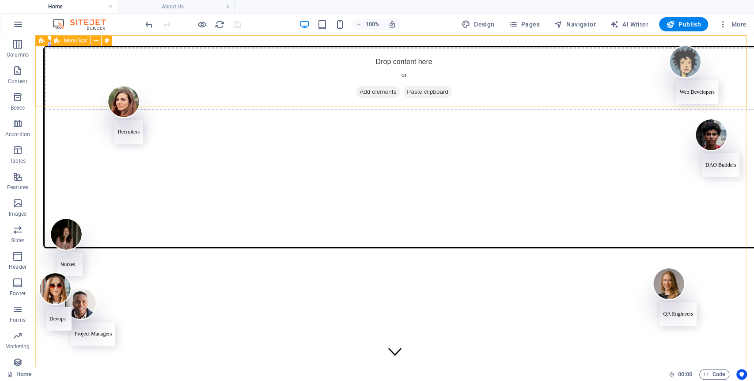
click at [57, 39] on icon at bounding box center [57, 40] width 6 height 11
click at [95, 40] on icon at bounding box center [96, 40] width 5 height 9
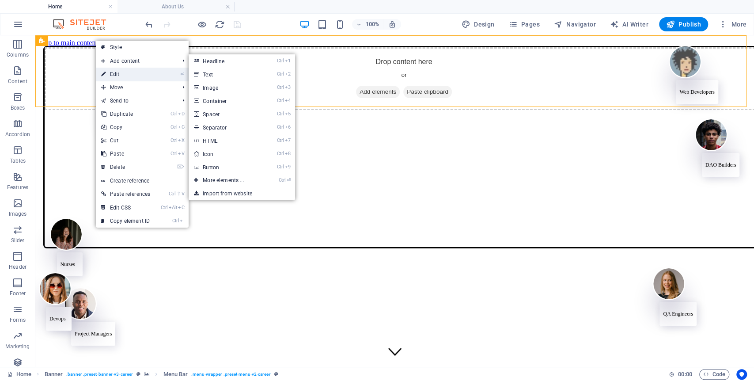
click at [113, 73] on link "⏎ Edit" at bounding box center [126, 74] width 60 height 13
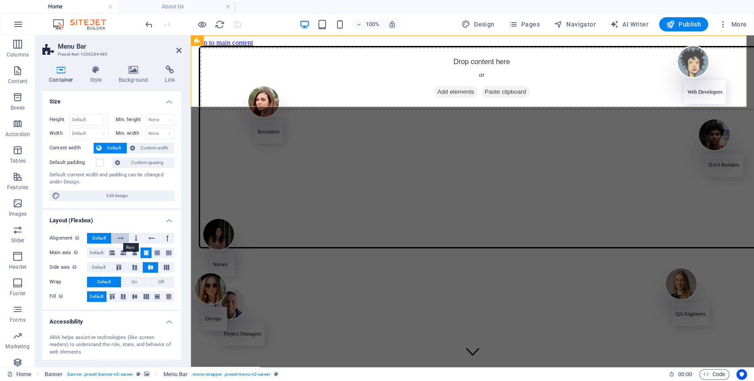
click at [119, 239] on icon at bounding box center [121, 238] width 6 height 11
click at [132, 281] on span "On" at bounding box center [135, 282] width 6 height 11
click at [158, 279] on span "Off" at bounding box center [161, 282] width 6 height 11
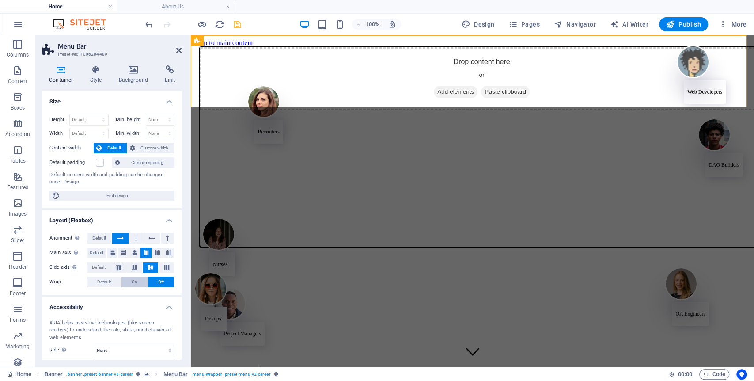
click at [130, 280] on button "On" at bounding box center [135, 282] width 26 height 11
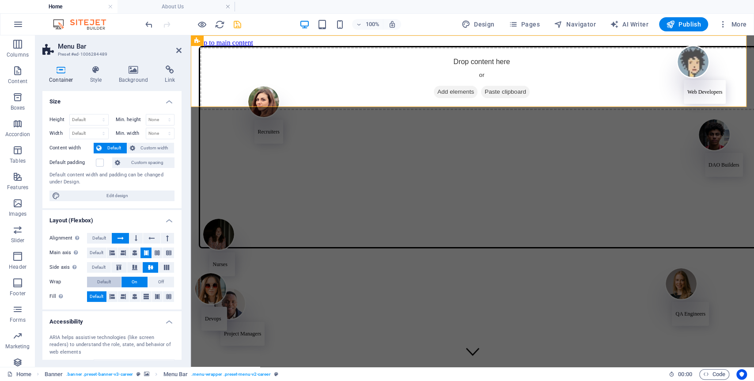
click at [109, 281] on span "Default" at bounding box center [104, 282] width 14 height 11
click at [159, 297] on button at bounding box center [157, 296] width 11 height 11
click at [94, 298] on span "Default" at bounding box center [97, 296] width 14 height 11
click at [116, 296] on button at bounding box center [112, 296] width 11 height 11
click at [103, 296] on span "Default" at bounding box center [97, 296] width 14 height 11
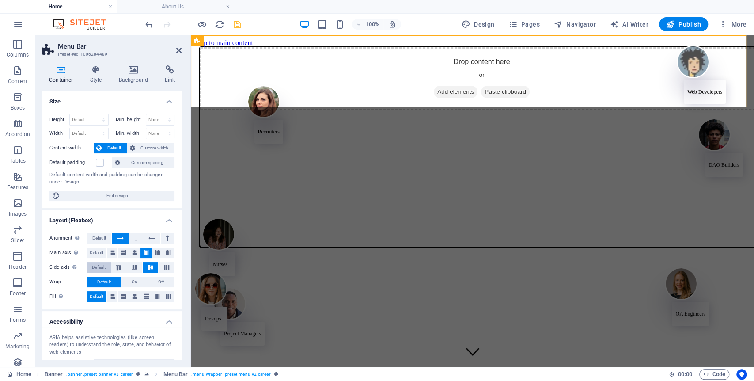
click at [106, 267] on button "Default" at bounding box center [99, 267] width 24 height 11
click at [151, 267] on icon at bounding box center [150, 267] width 11 height 5
click at [100, 235] on span "Default" at bounding box center [99, 238] width 14 height 11
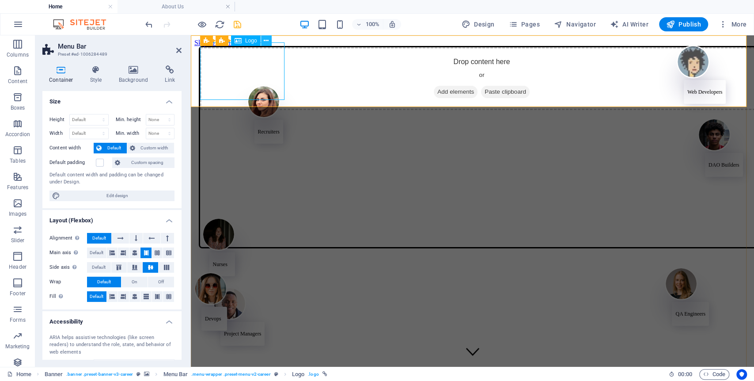
click at [267, 41] on icon at bounding box center [266, 40] width 5 height 9
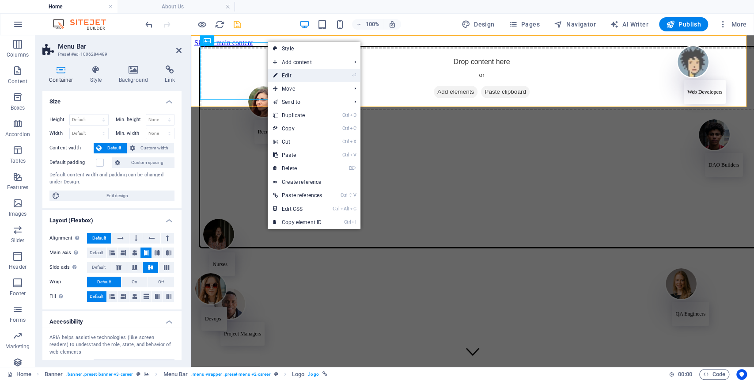
click at [292, 75] on link "⏎ Edit" at bounding box center [298, 75] width 60 height 13
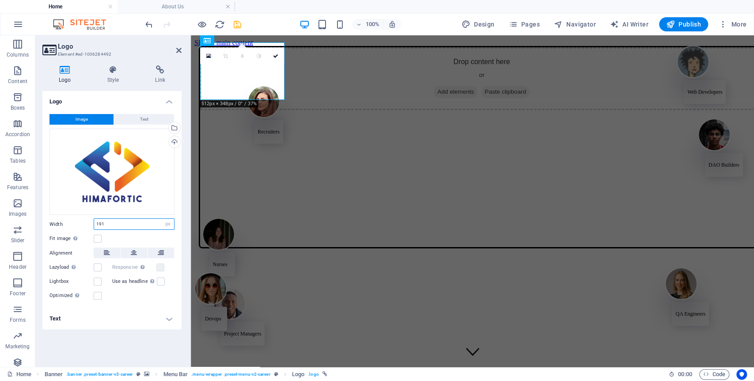
click at [123, 224] on input "191" at bounding box center [134, 224] width 80 height 11
click at [123, 224] on input "150" at bounding box center [134, 224] width 80 height 11
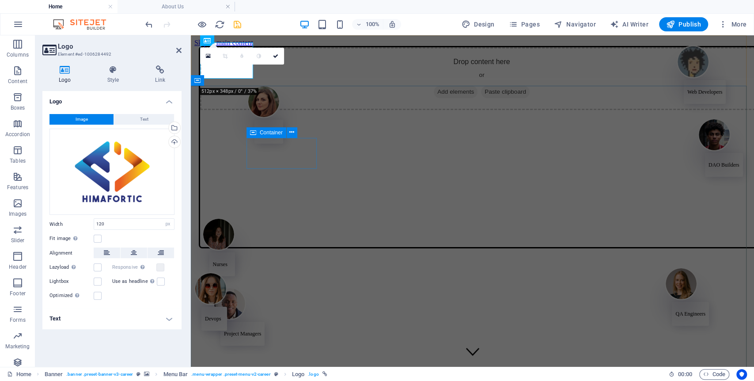
click at [283, 139] on div "Recruiters" at bounding box center [265, 114] width 36 height 58
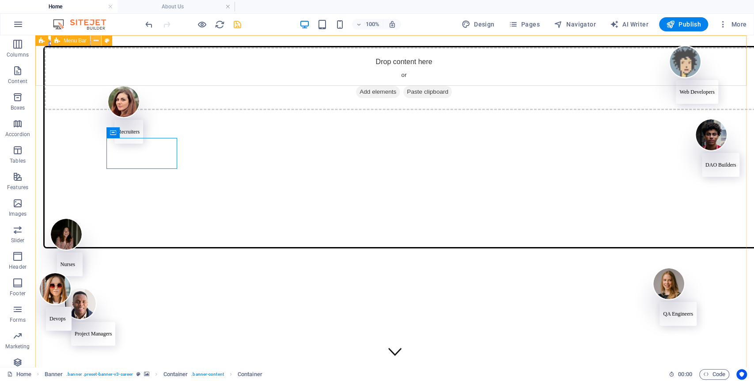
click at [94, 40] on icon at bounding box center [96, 40] width 5 height 9
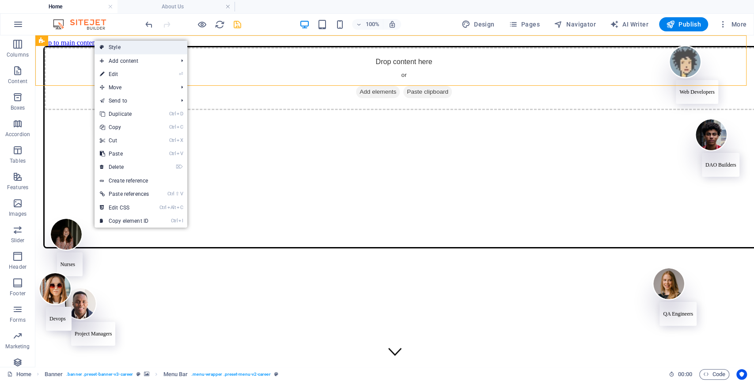
click at [109, 48] on link "Style" at bounding box center [141, 47] width 93 height 13
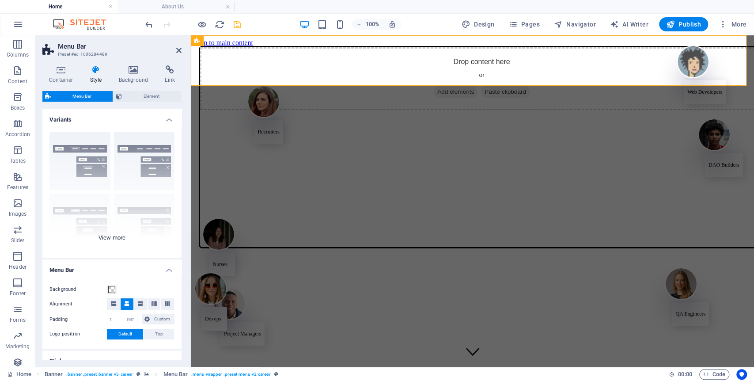
click at [110, 243] on div "Border Centered Default Fixed Loki Trigger Wide XXL" at bounding box center [111, 191] width 139 height 133
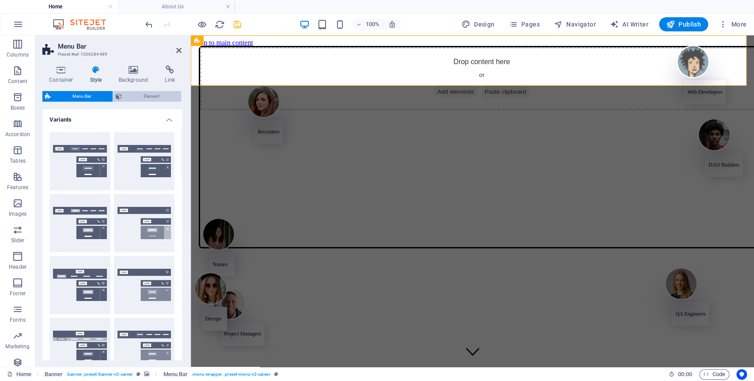
click at [157, 95] on span "Element" at bounding box center [152, 96] width 54 height 11
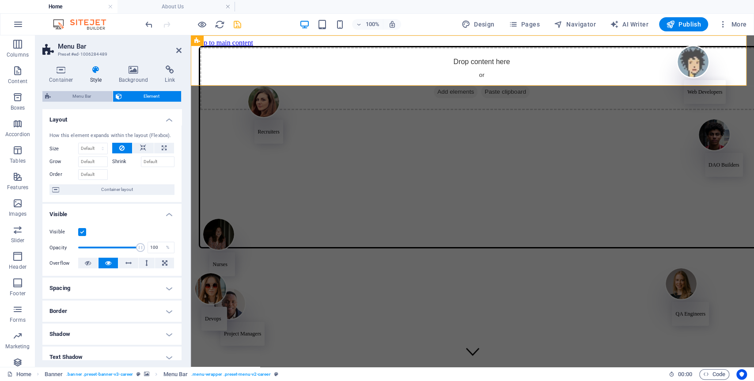
click at [92, 98] on span "Menu Bar" at bounding box center [81, 96] width 57 height 11
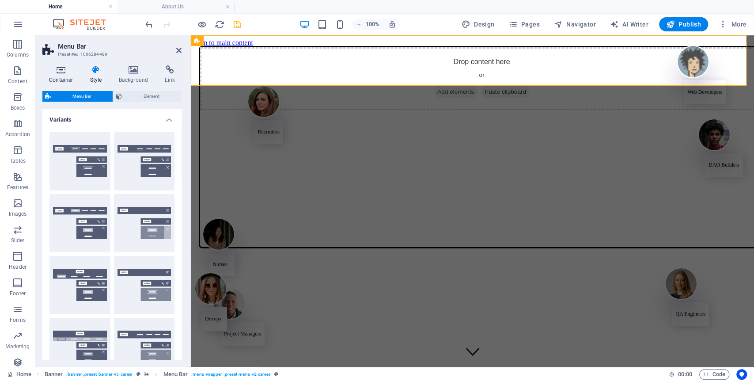
click at [57, 72] on icon at bounding box center [61, 69] width 38 height 9
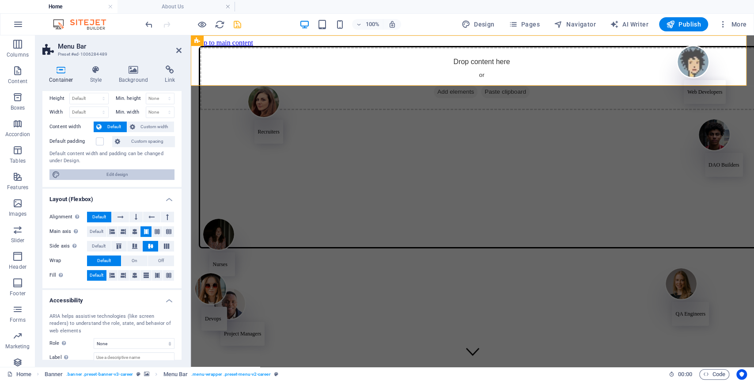
scroll to position [0, 0]
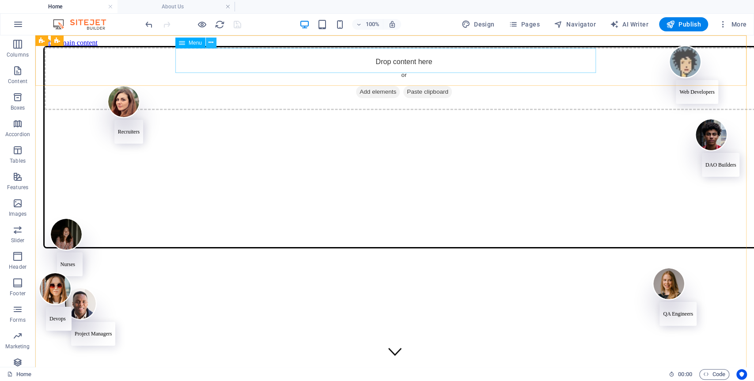
click at [210, 39] on icon at bounding box center [211, 42] width 5 height 9
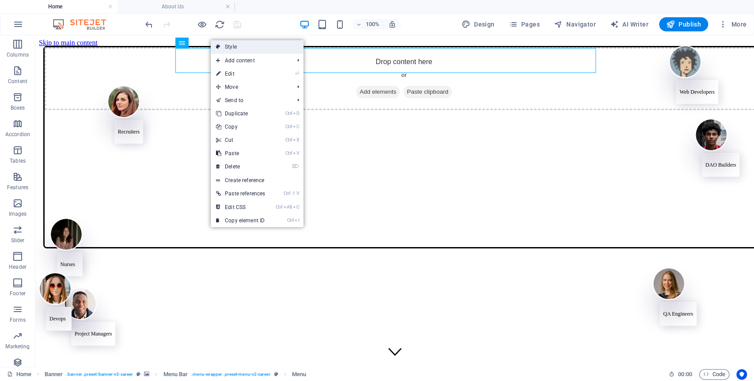
drag, startPoint x: 245, startPoint y: 49, endPoint x: 54, endPoint y: 14, distance: 194.2
click at [245, 49] on link "Style" at bounding box center [257, 46] width 93 height 13
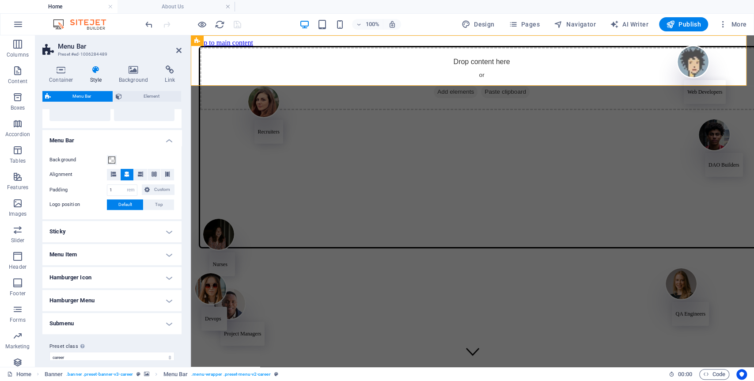
scroll to position [264, 0]
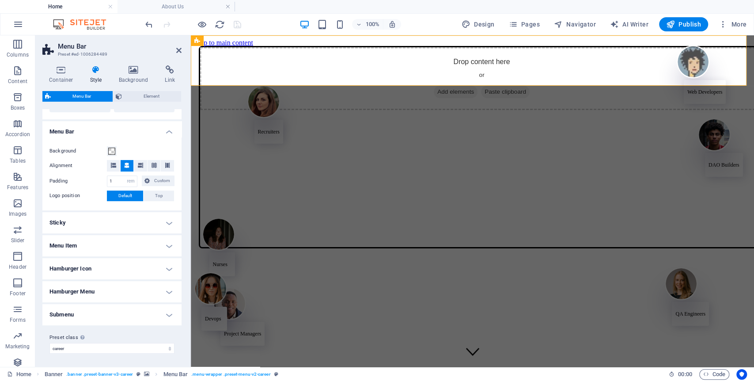
click at [106, 254] on h4 "Menu Item" at bounding box center [111, 245] width 139 height 21
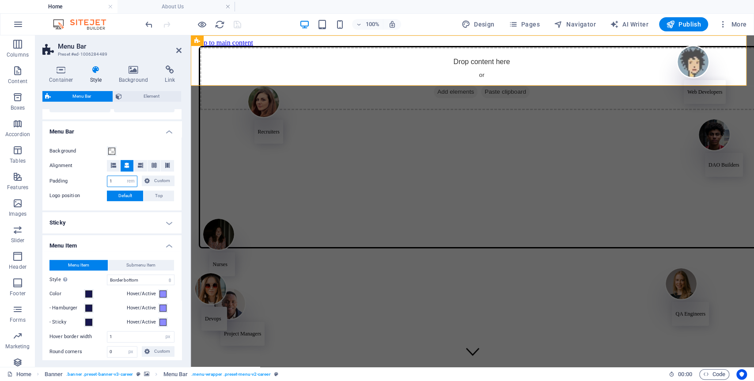
click at [120, 179] on input "1" at bounding box center [122, 181] width 30 height 11
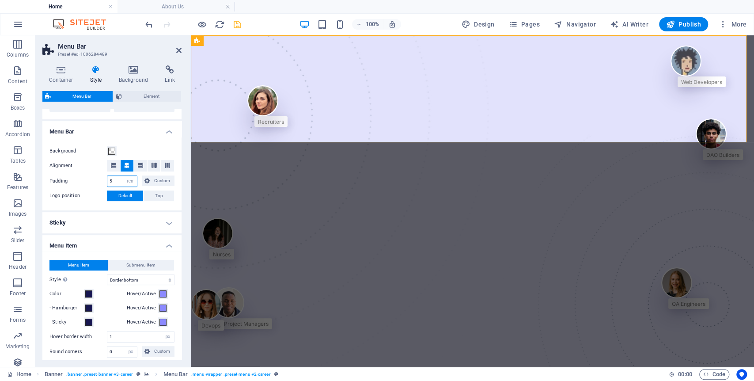
click at [119, 181] on input "5" at bounding box center [122, 181] width 30 height 11
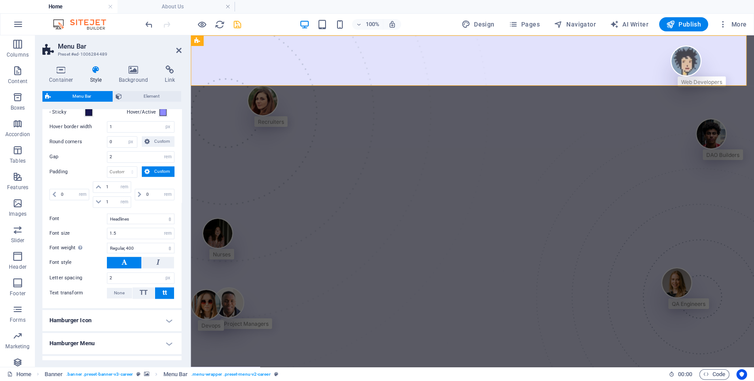
scroll to position [487, 0]
